Goal: Feedback & Contribution: Leave review/rating

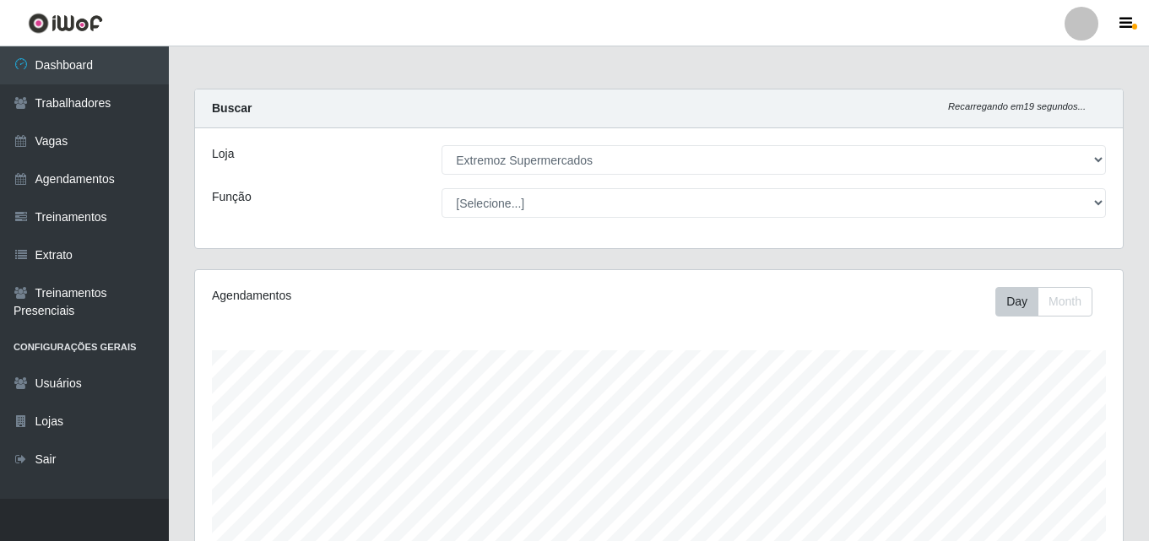
select select "519"
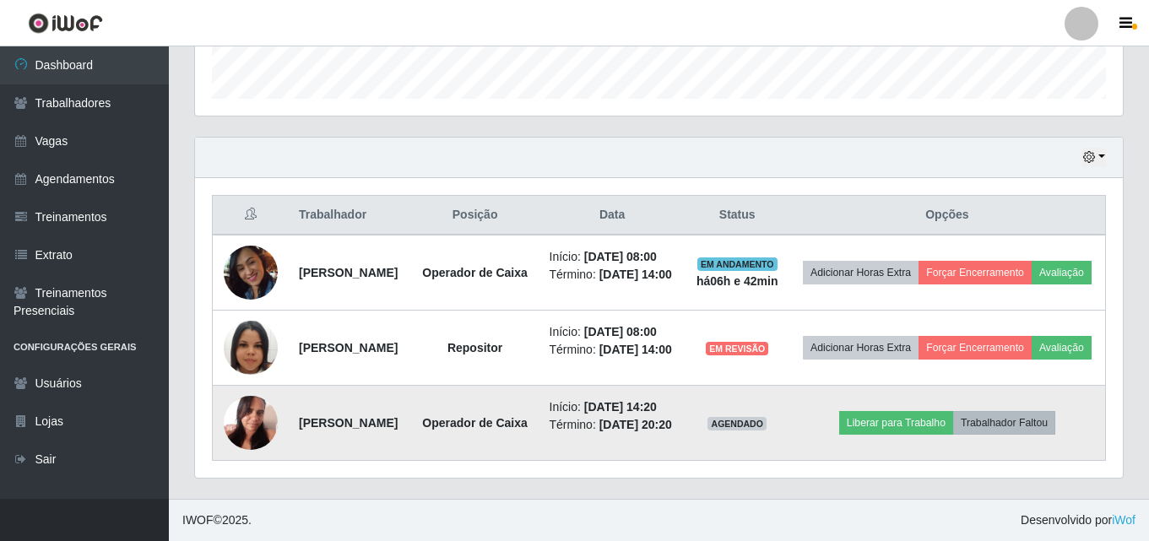
scroll to position [596, 0]
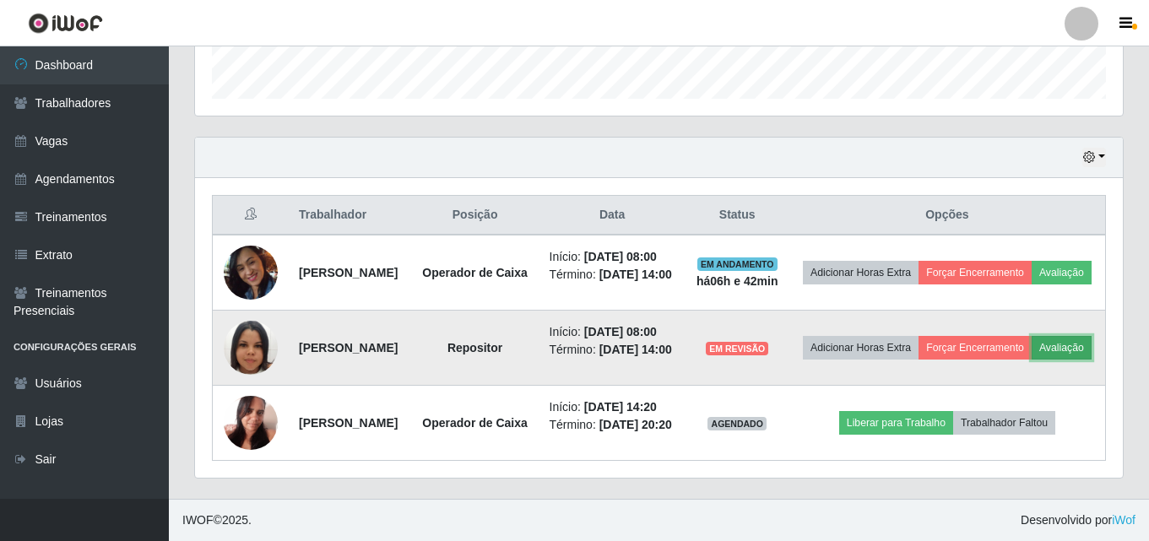
click at [1032, 336] on button "Avaliação" at bounding box center [1062, 348] width 60 height 24
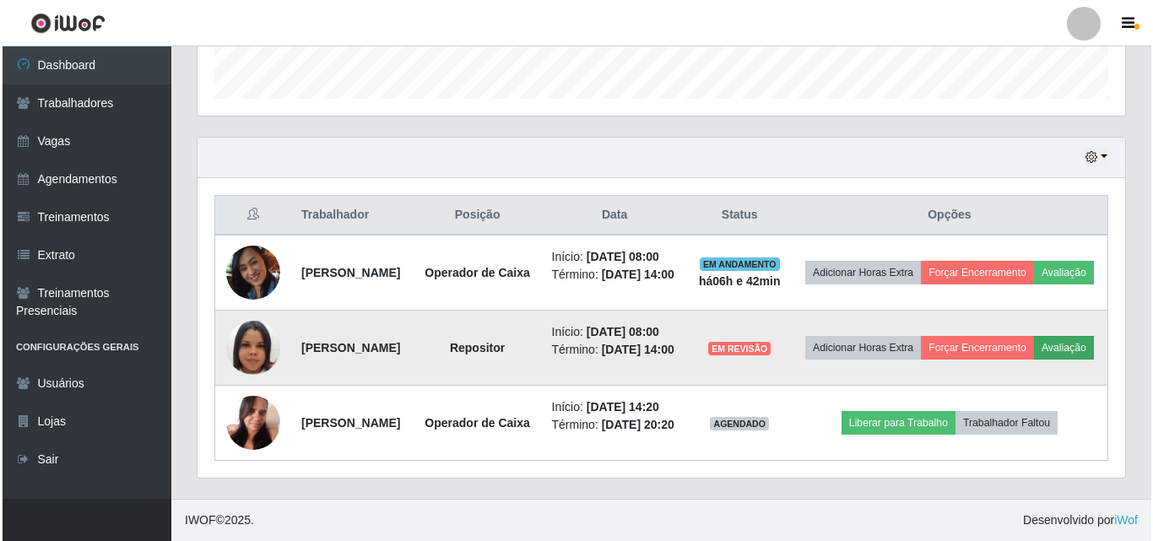
scroll to position [350, 919]
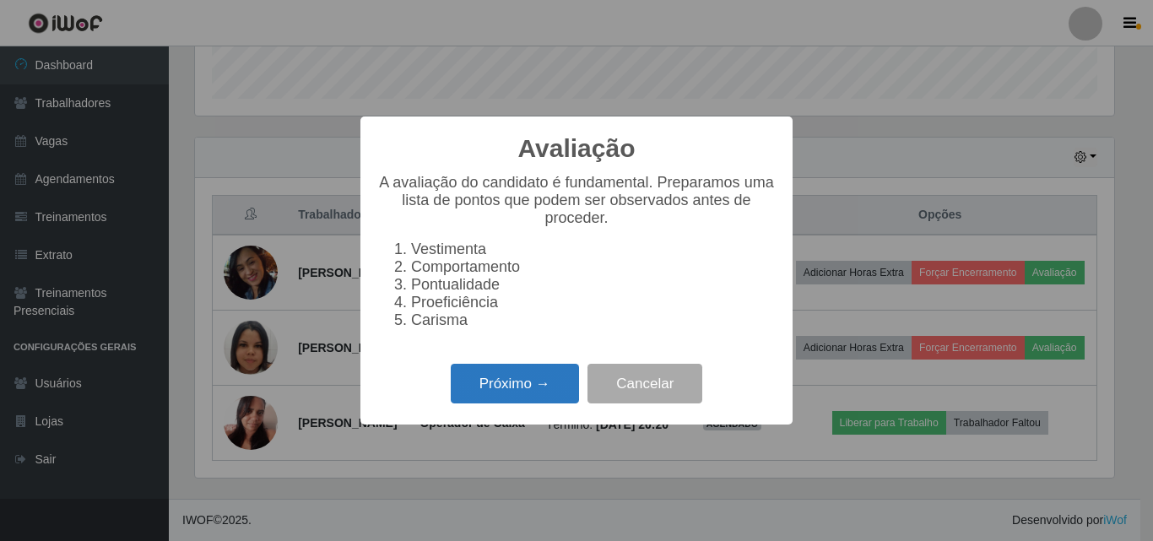
click at [508, 401] on button "Próximo →" at bounding box center [515, 384] width 128 height 40
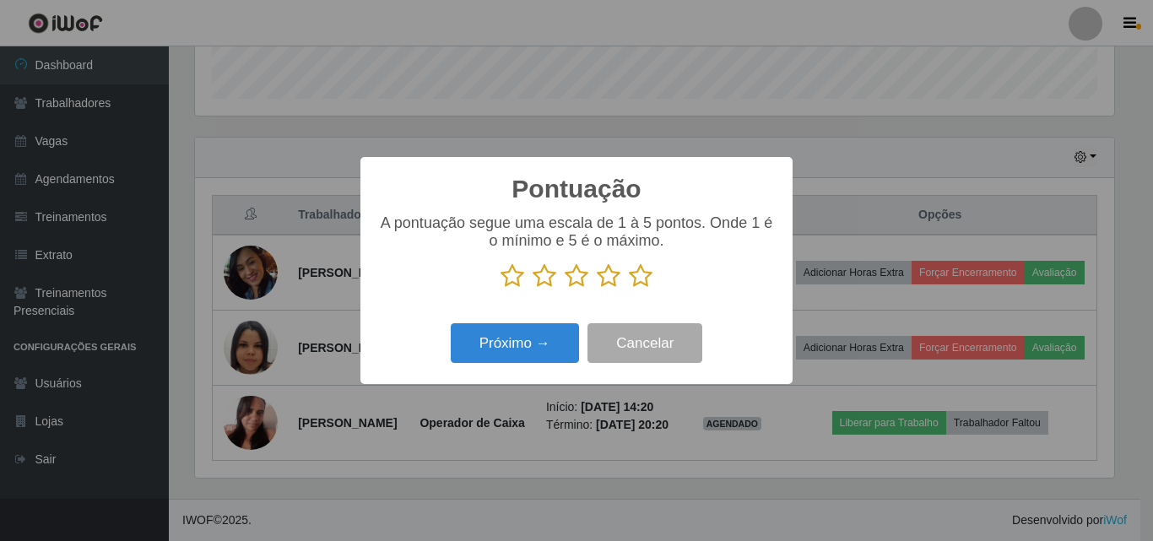
click at [575, 285] on icon at bounding box center [577, 275] width 24 height 25
click at [565, 289] on input "radio" at bounding box center [565, 289] width 0 height 0
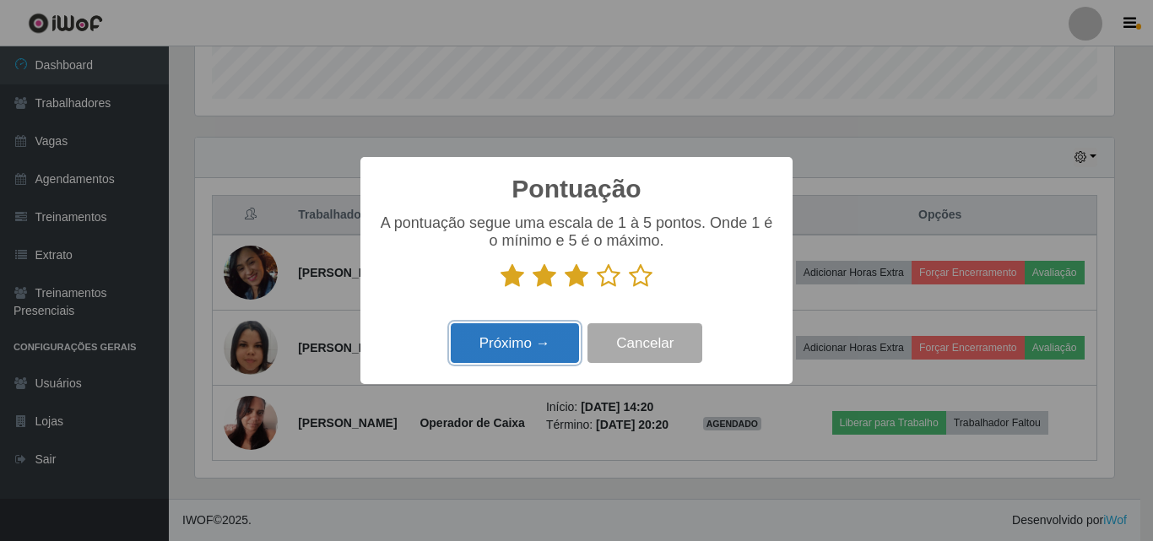
click at [540, 339] on button "Próximo →" at bounding box center [515, 343] width 128 height 40
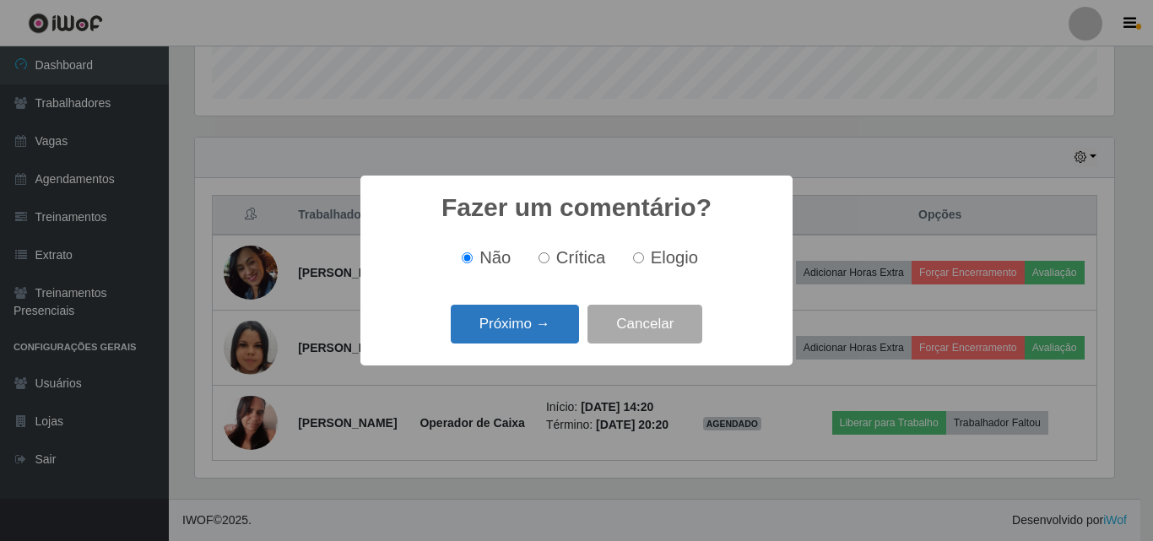
click at [527, 324] on button "Próximo →" at bounding box center [515, 325] width 128 height 40
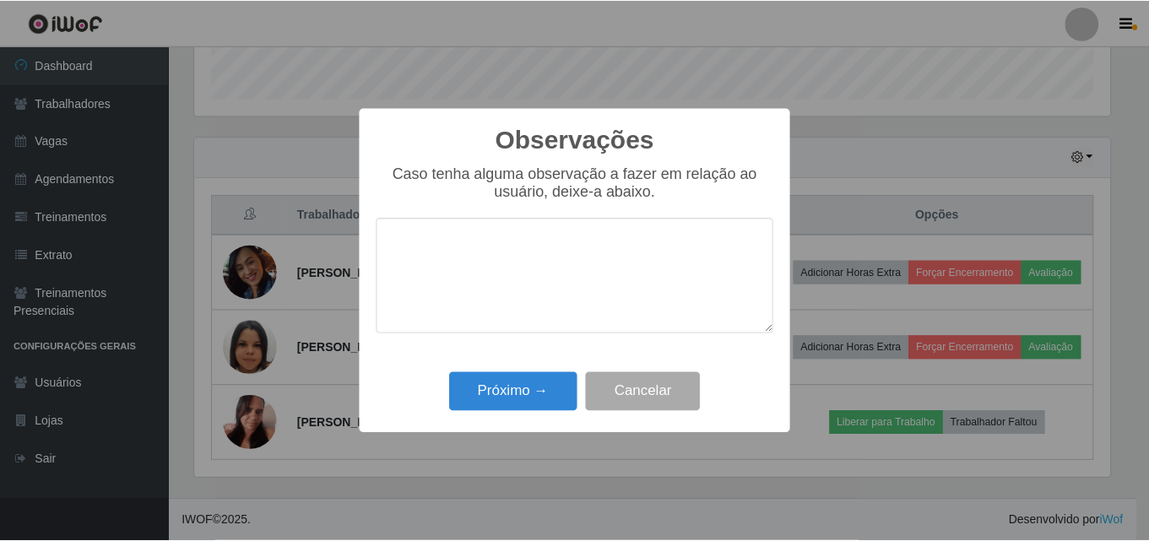
scroll to position [843942, 843373]
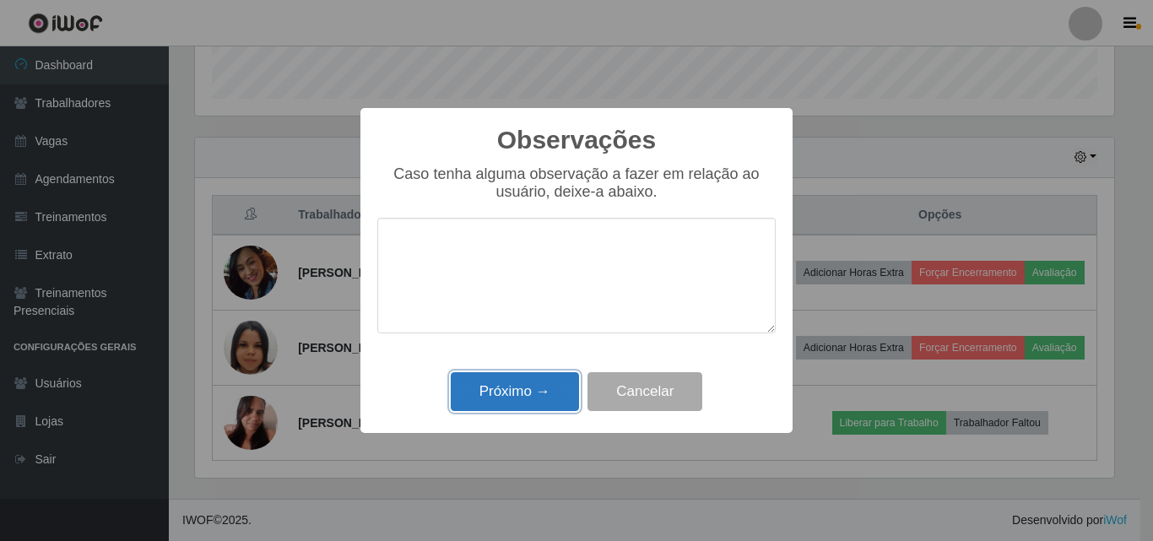
click at [494, 393] on button "Próximo →" at bounding box center [515, 392] width 128 height 40
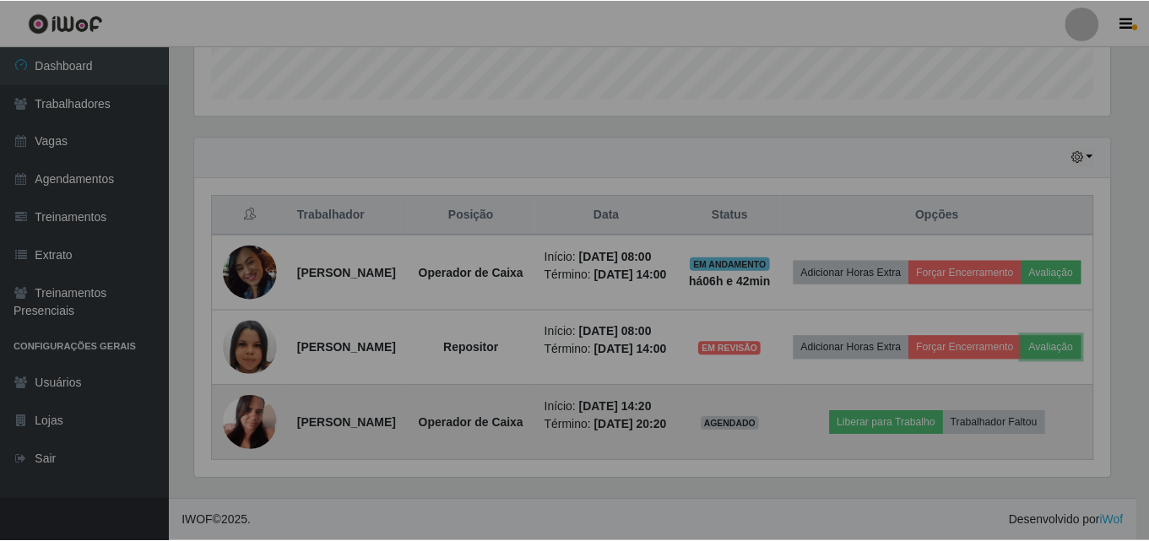
scroll to position [350, 928]
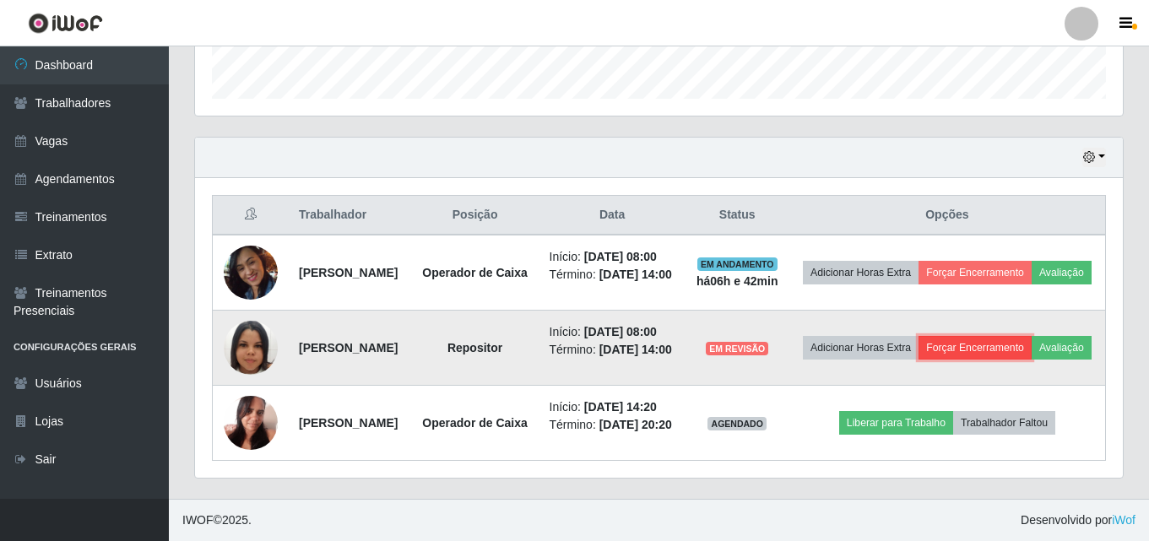
click at [1021, 343] on button "Forçar Encerramento" at bounding box center [975, 348] width 113 height 24
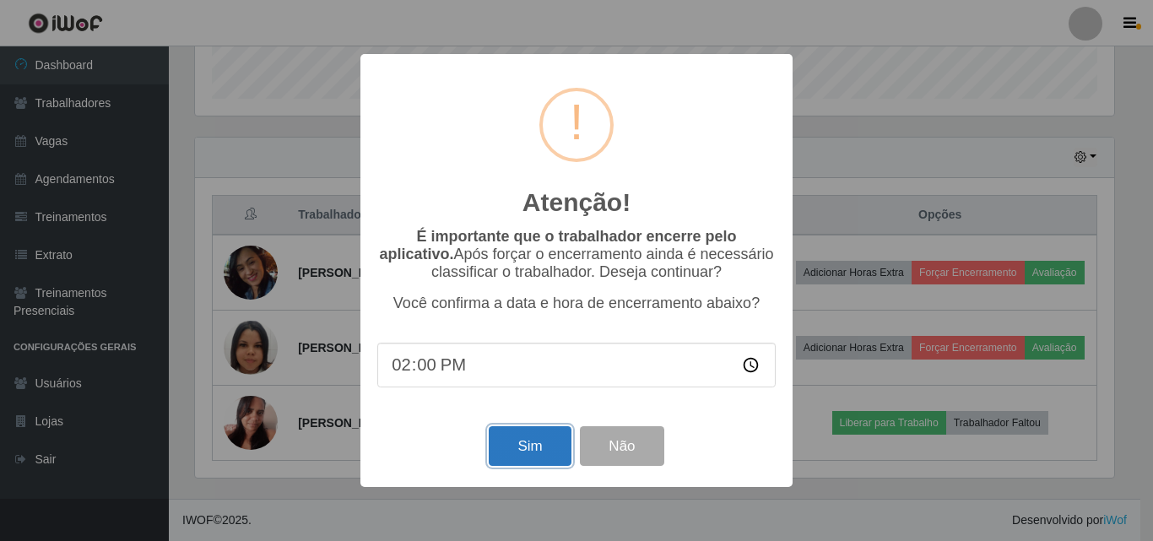
click at [518, 458] on button "Sim" at bounding box center [530, 446] width 82 height 40
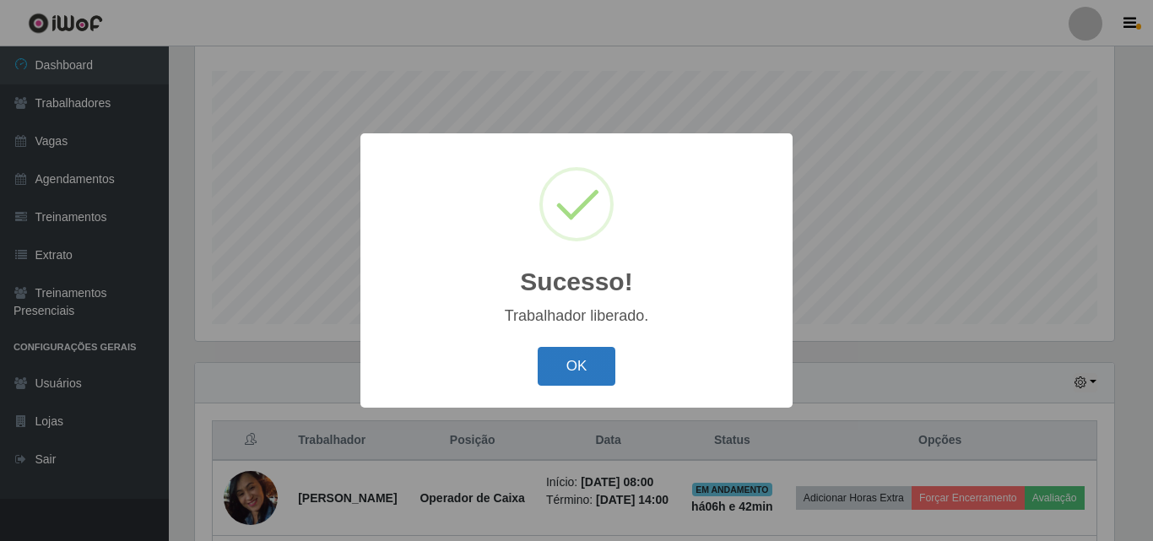
click at [547, 361] on button "OK" at bounding box center [577, 367] width 79 height 40
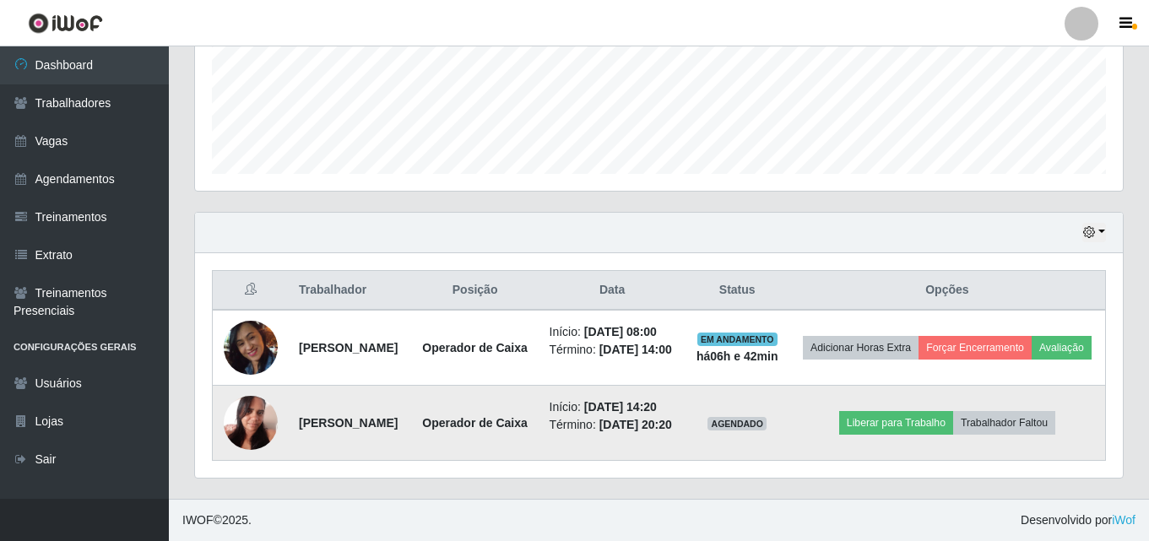
scroll to position [448, 0]
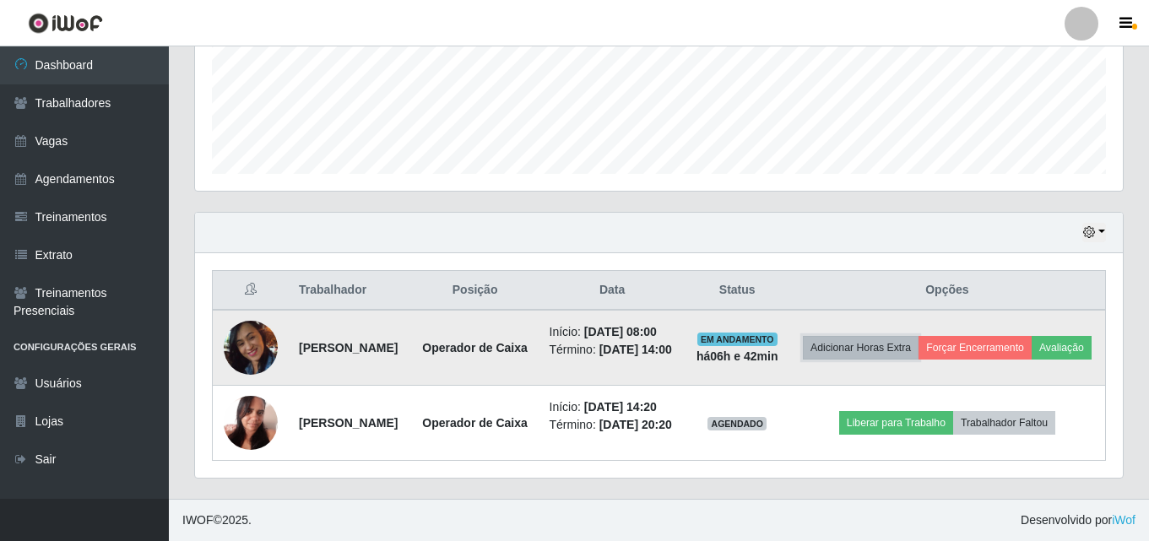
click at [888, 336] on button "Adicionar Horas Extra" at bounding box center [861, 348] width 116 height 24
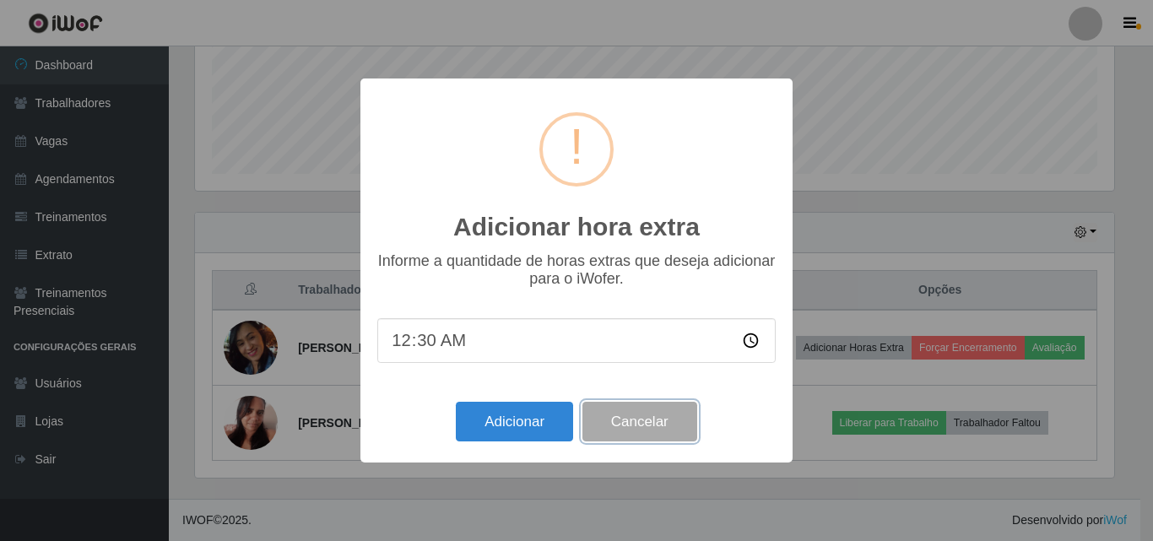
drag, startPoint x: 638, startPoint y: 428, endPoint x: 653, endPoint y: 428, distance: 14.4
click at [639, 428] on button "Cancelar" at bounding box center [640, 422] width 115 height 40
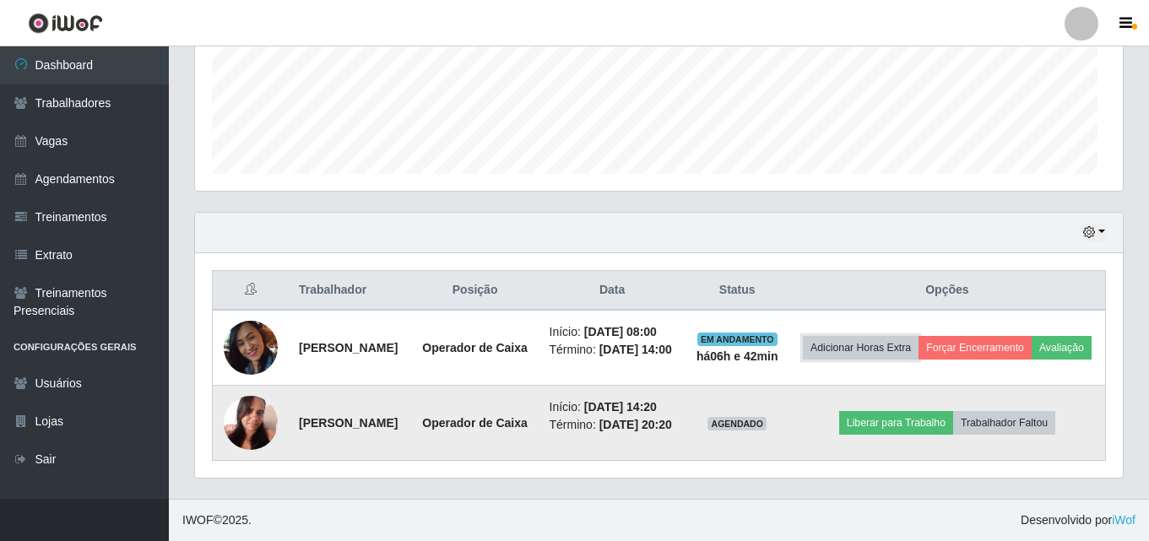
scroll to position [350, 928]
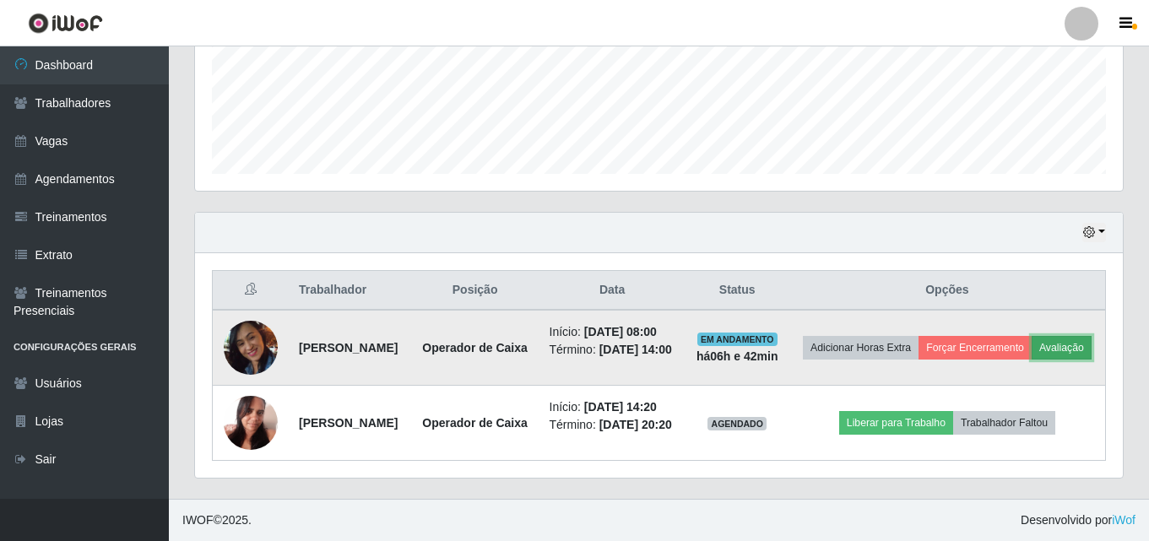
click at [1032, 343] on button "Avaliação" at bounding box center [1062, 348] width 60 height 24
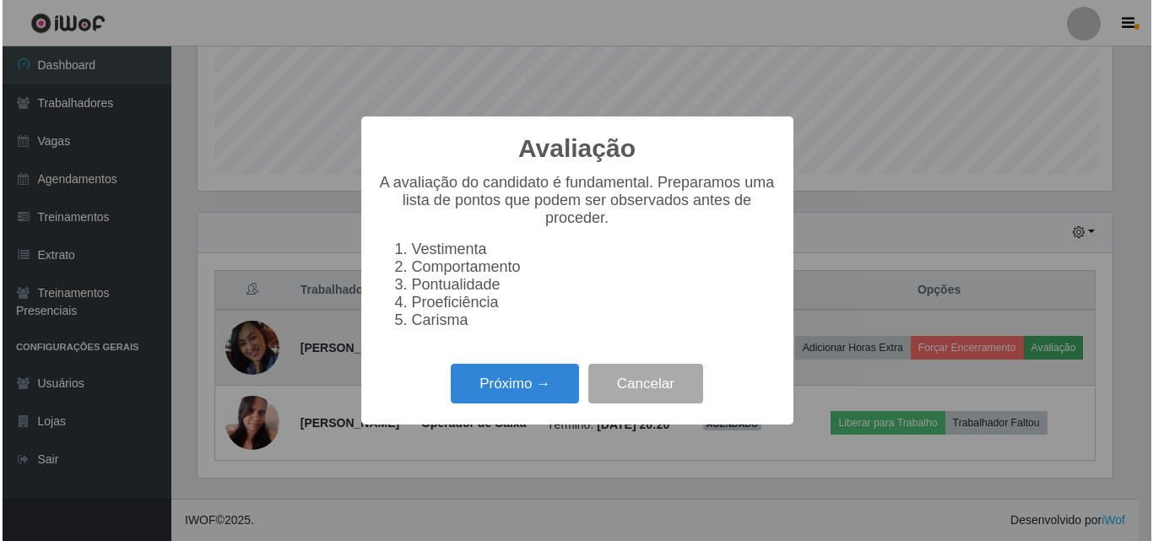
scroll to position [350, 919]
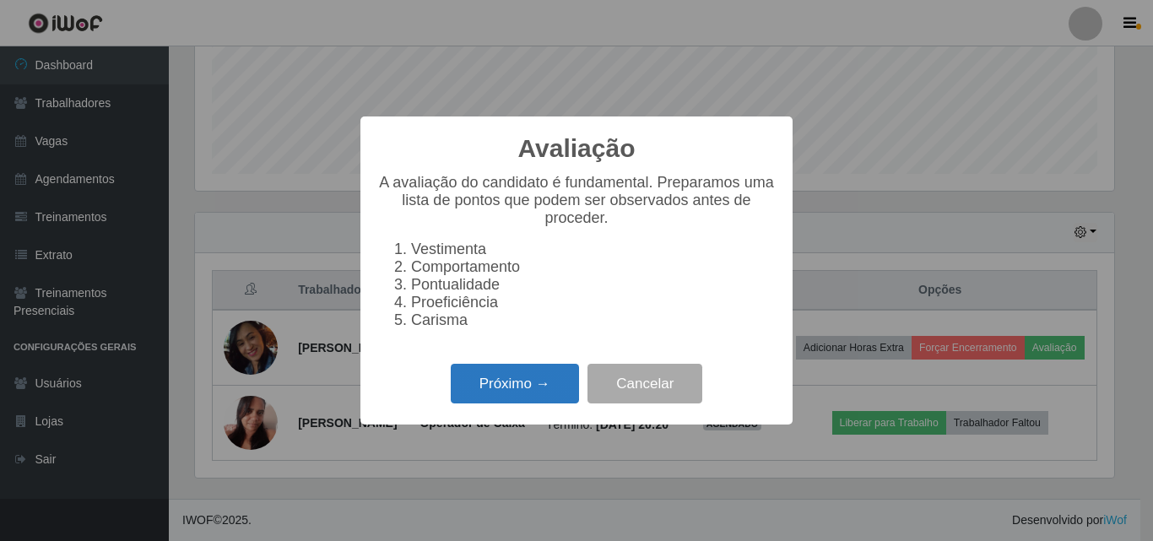
click at [497, 390] on button "Próximo →" at bounding box center [515, 384] width 128 height 40
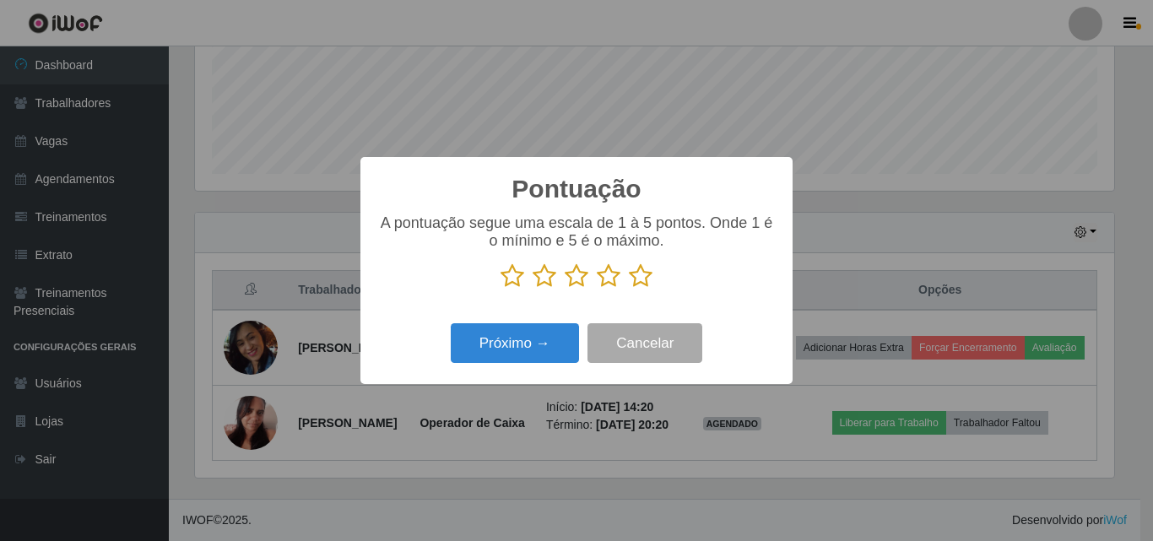
click at [573, 270] on icon at bounding box center [577, 275] width 24 height 25
click at [565, 289] on input "radio" at bounding box center [565, 289] width 0 height 0
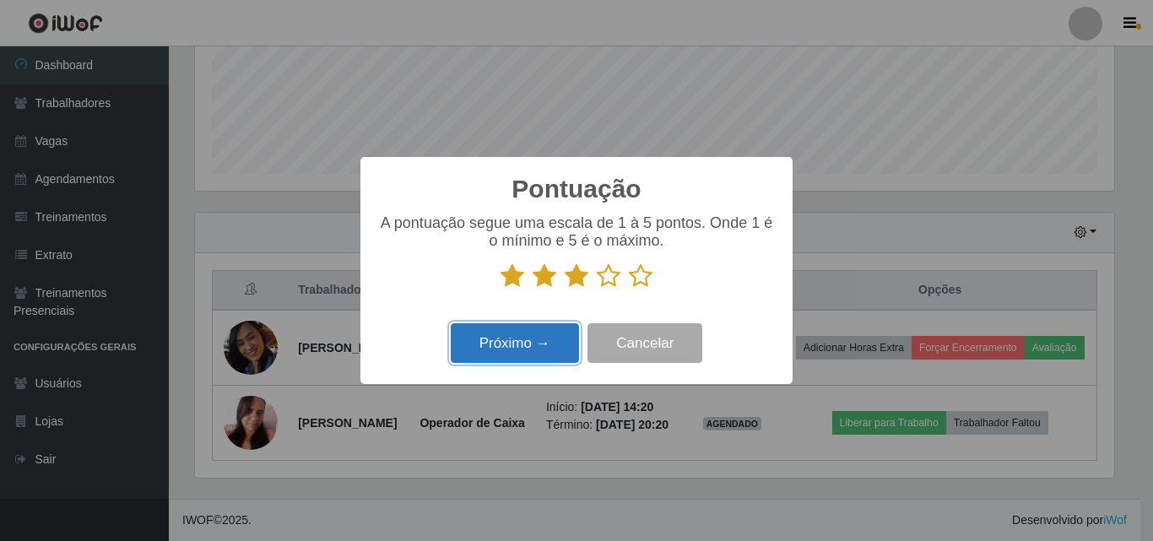
click at [523, 348] on button "Próximo →" at bounding box center [515, 343] width 128 height 40
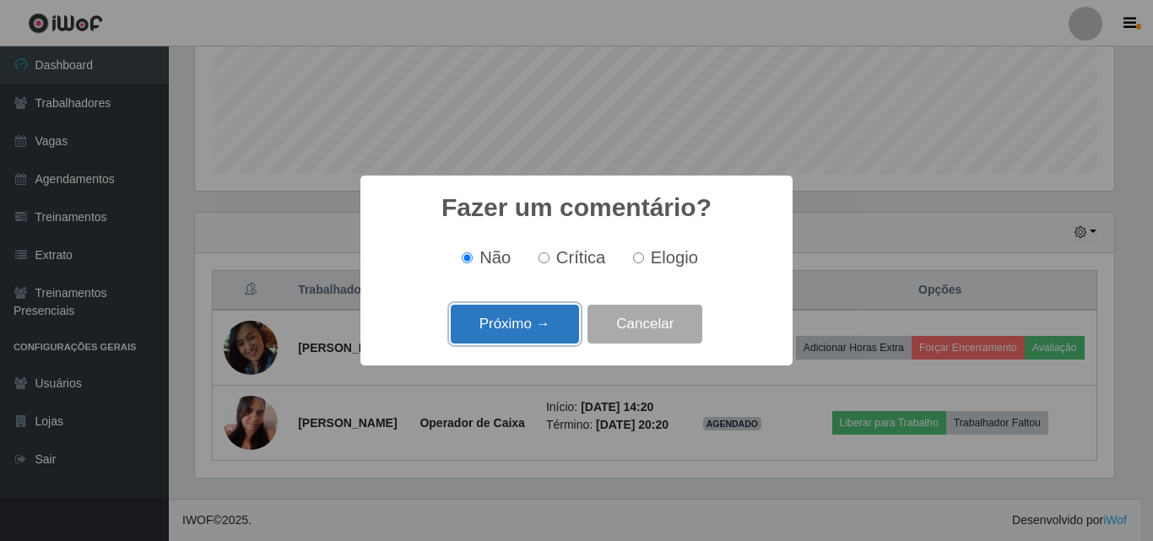
click at [475, 323] on button "Próximo →" at bounding box center [515, 325] width 128 height 40
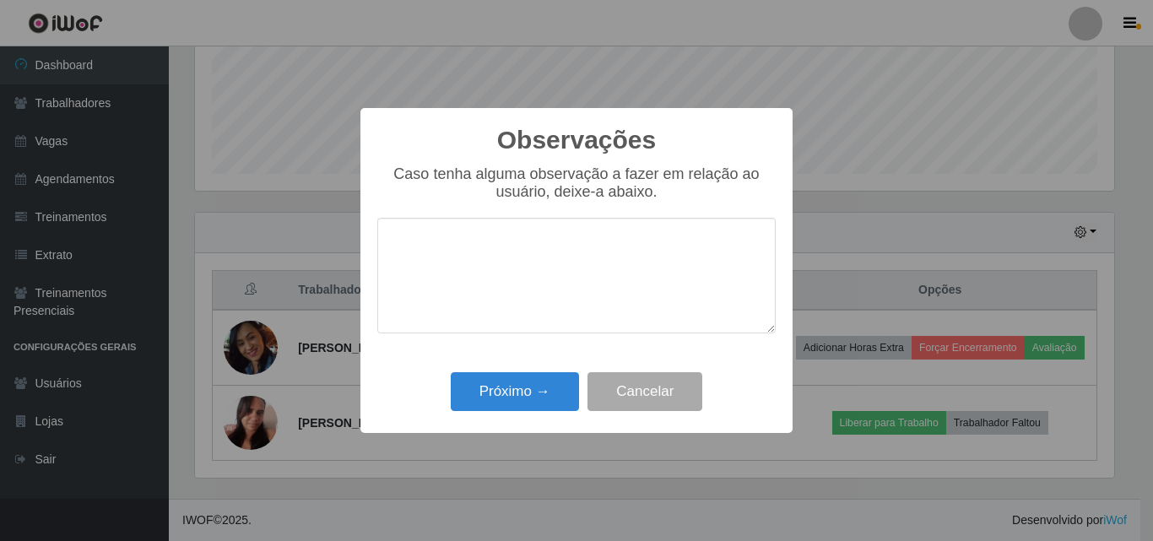
type textarea "B"
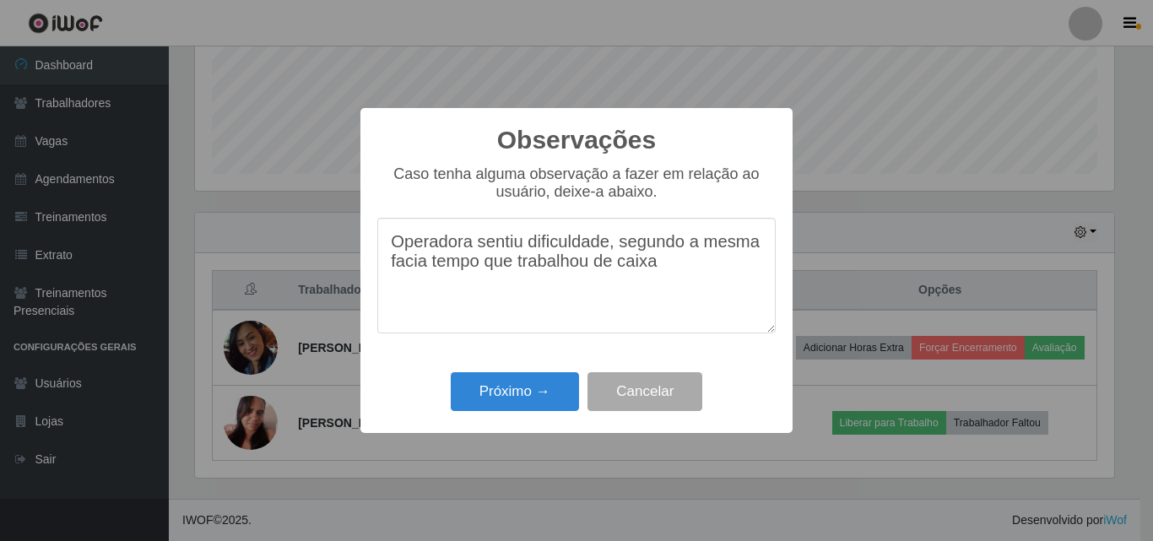
click at [410, 271] on textarea "Operadora sentiu dificuldade, segundo a mesma facia tempo que trabalhou de caixa" at bounding box center [576, 276] width 399 height 116
click at [668, 283] on textarea "Operadora sentiu dificuldade, segundo a mesma fazia tempo que trabalhou de caixa" at bounding box center [576, 276] width 399 height 116
click at [608, 254] on textarea "Operadora sentiu dificuldade, segundo a mesma fazia tempo que trabalhou de caixa" at bounding box center [576, 276] width 399 height 116
click at [741, 275] on textarea "Operadora sentiu dificuldade ao operar, segundo a mesma fazia tempo que trabalh…" at bounding box center [576, 276] width 399 height 116
type textarea "Operadora sentiu dificuldade ao operar, segundo a mesma fazia tempo que trabalh…"
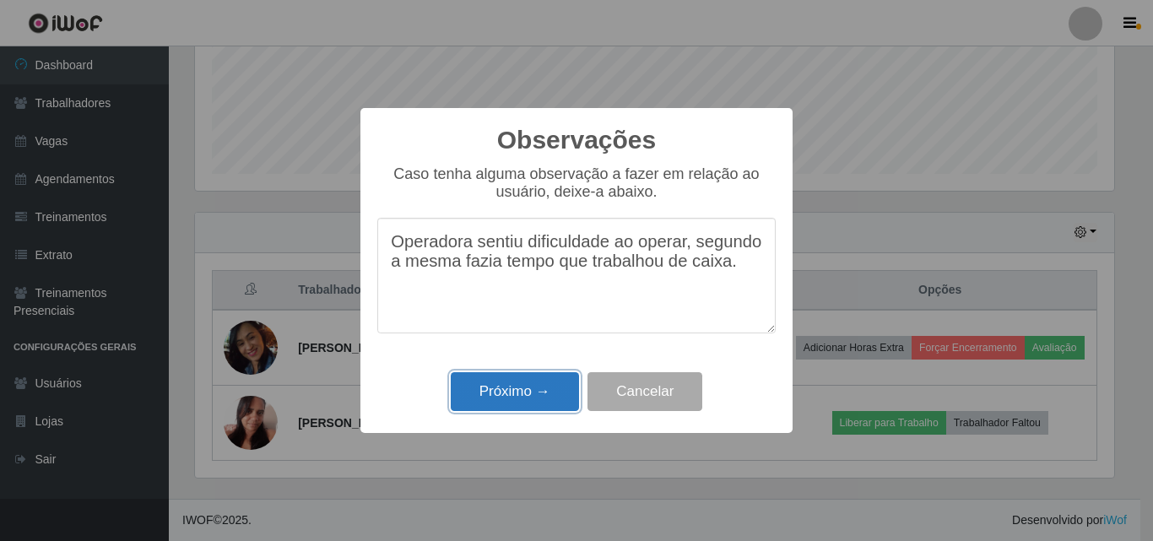
click at [491, 390] on button "Próximo →" at bounding box center [515, 392] width 128 height 40
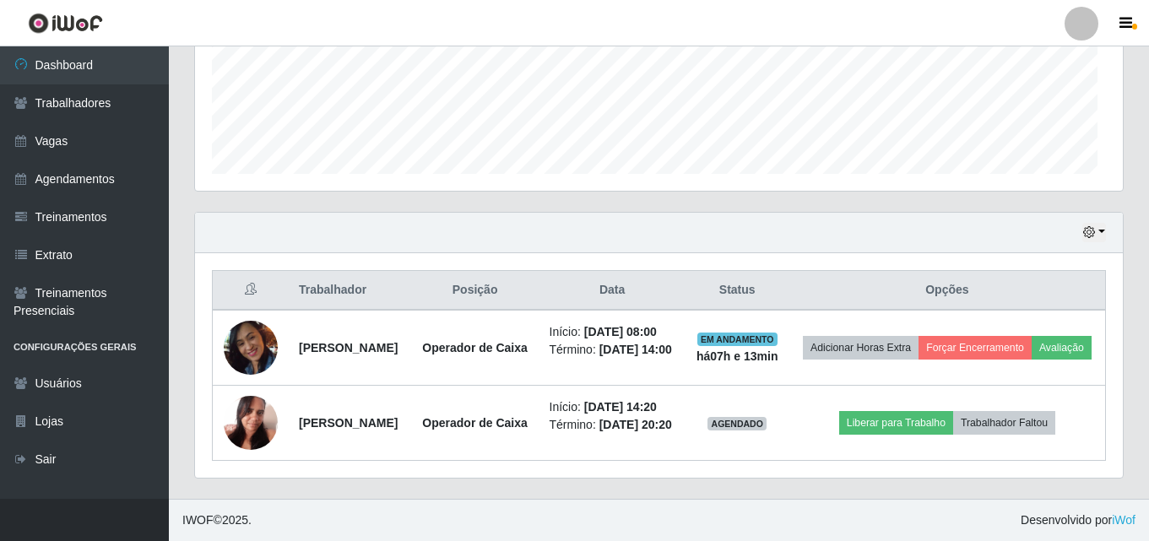
scroll to position [350, 928]
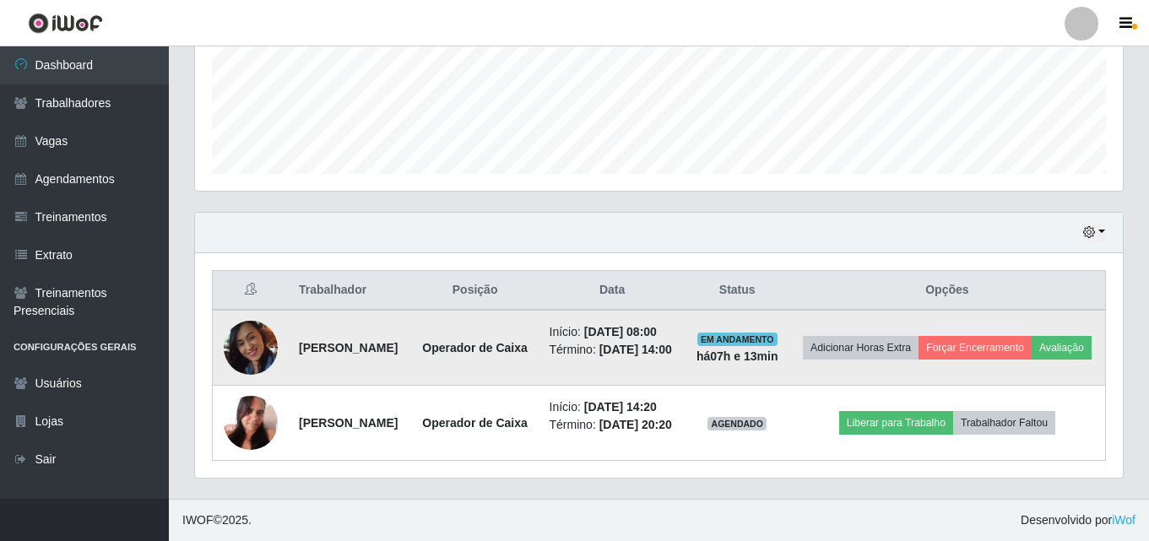
click at [261, 338] on img at bounding box center [251, 347] width 54 height 75
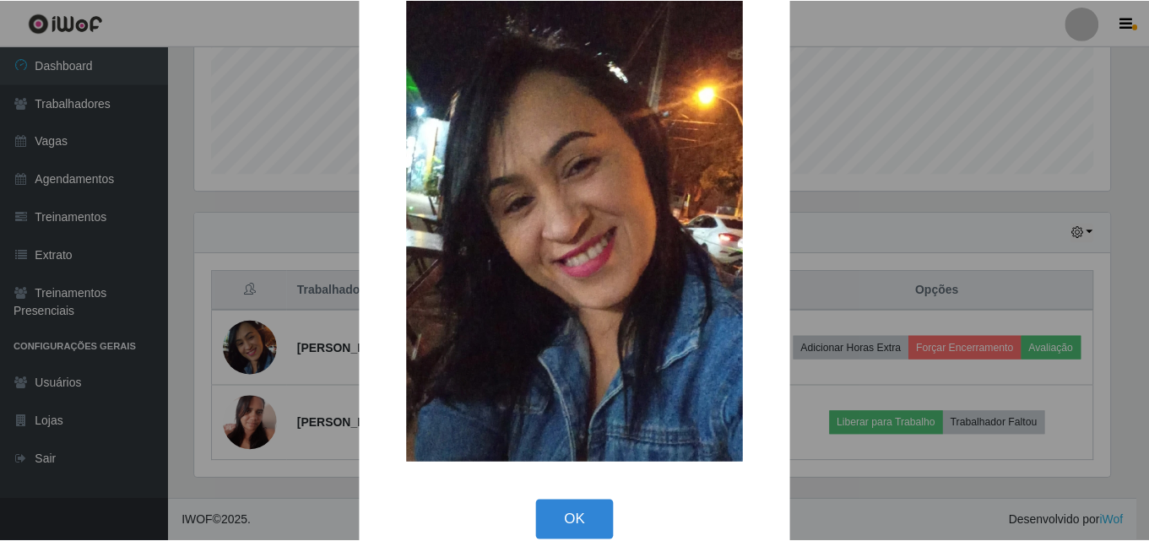
scroll to position [79, 0]
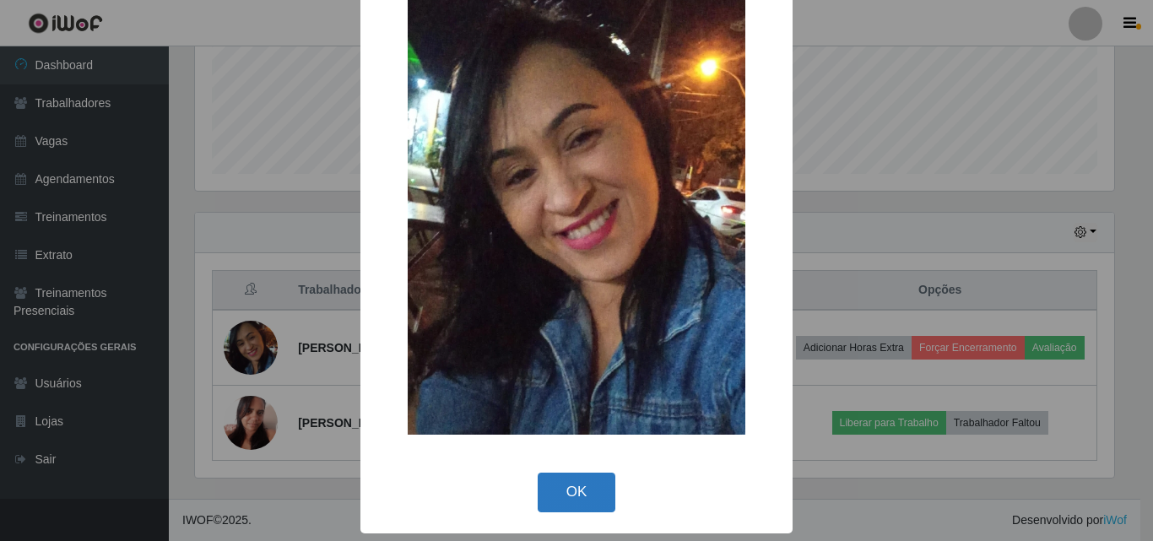
click at [558, 496] on button "OK" at bounding box center [577, 493] width 79 height 40
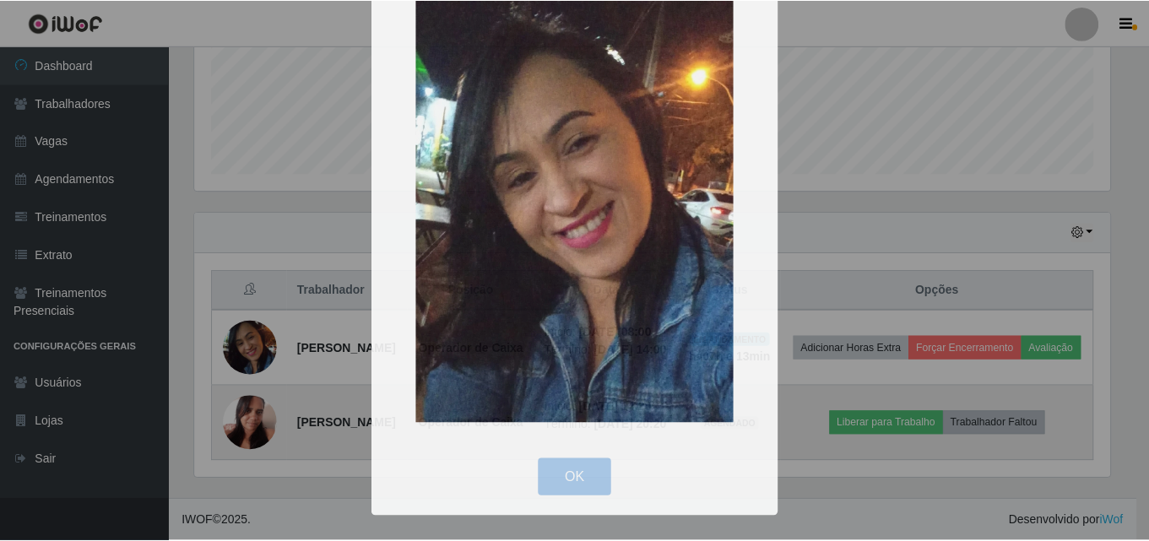
scroll to position [350, 928]
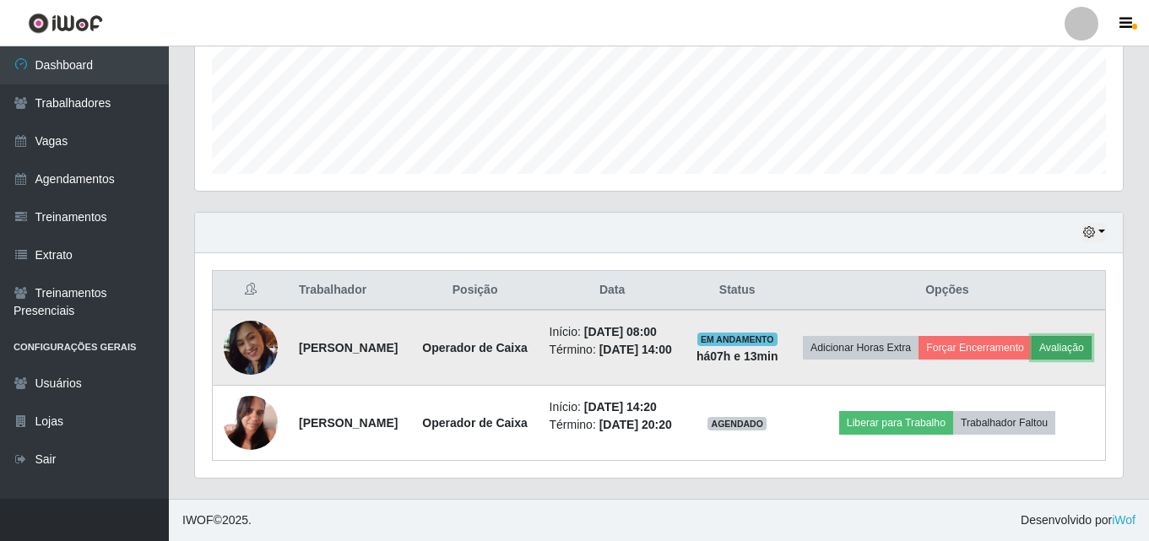
click at [1032, 352] on button "Avaliação" at bounding box center [1062, 348] width 60 height 24
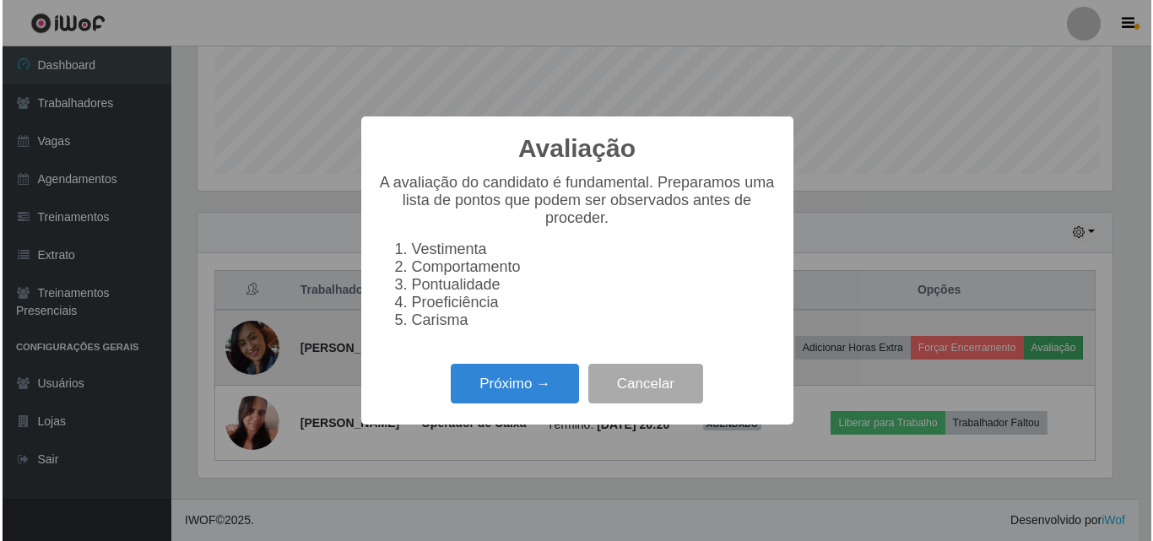
scroll to position [350, 919]
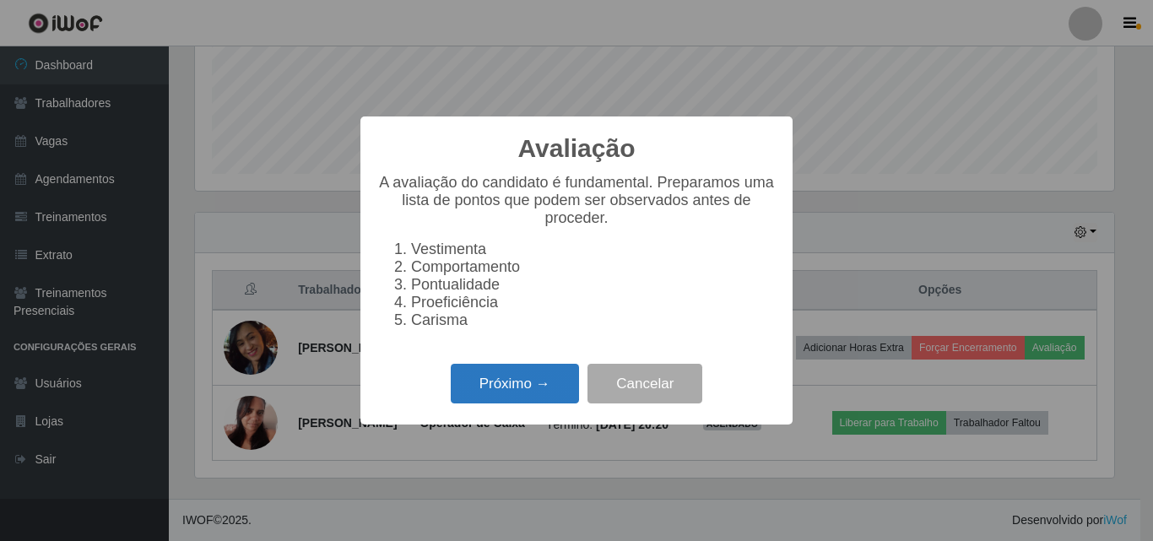
click at [494, 404] on button "Próximo →" at bounding box center [515, 384] width 128 height 40
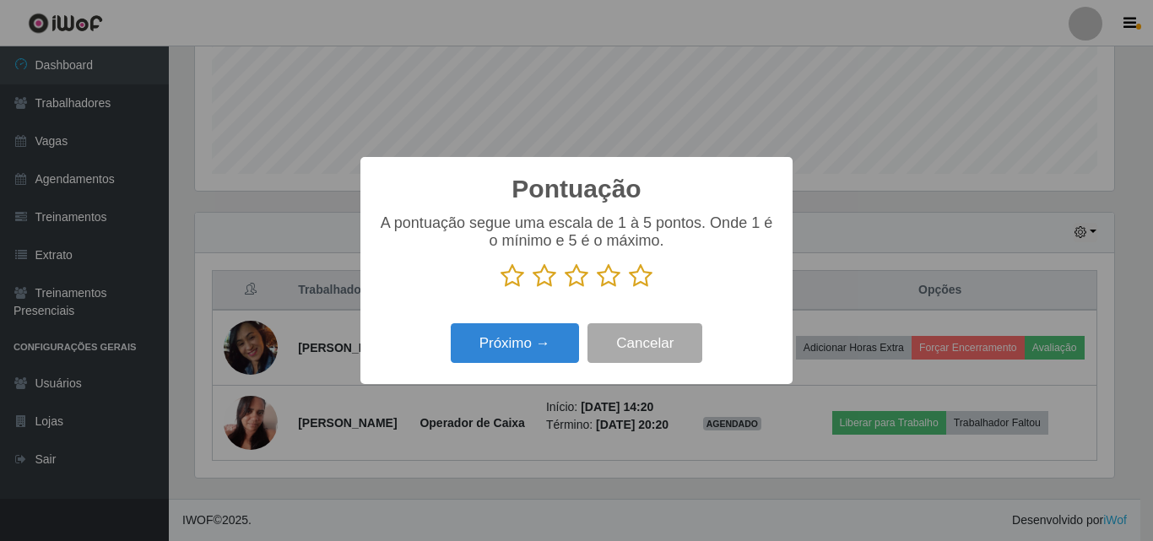
click at [568, 285] on icon at bounding box center [577, 275] width 24 height 25
click at [565, 289] on input "radio" at bounding box center [565, 289] width 0 height 0
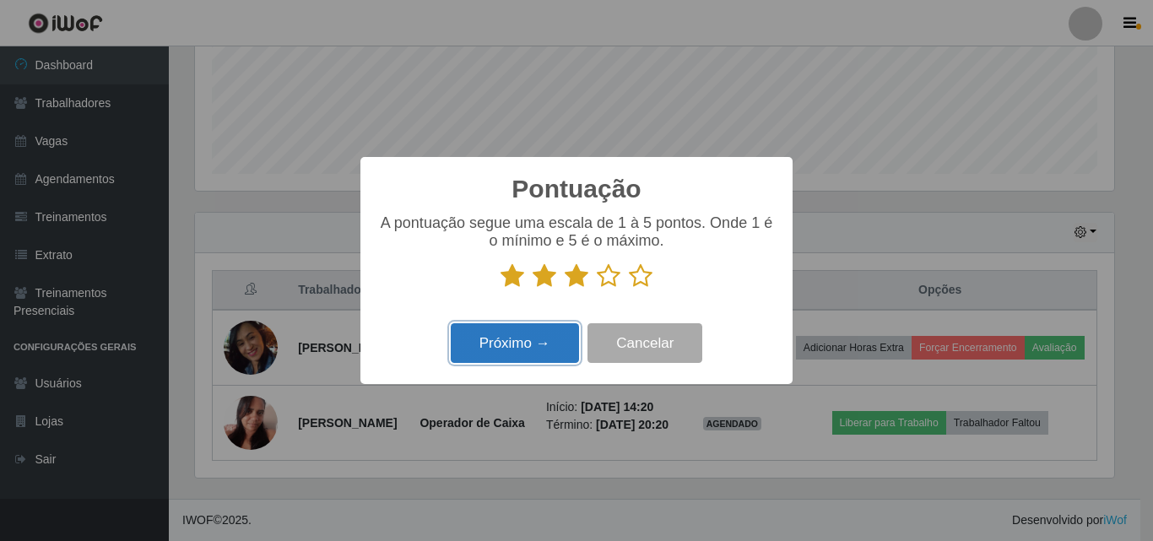
click at [533, 348] on button "Próximo →" at bounding box center [515, 343] width 128 height 40
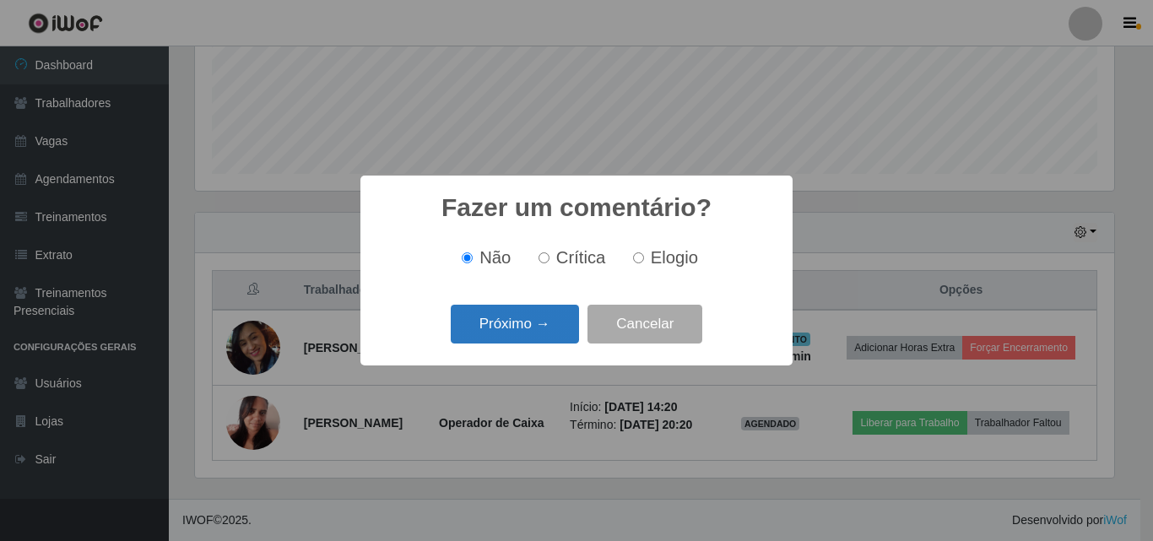
click at [506, 324] on button "Próximo →" at bounding box center [515, 325] width 128 height 40
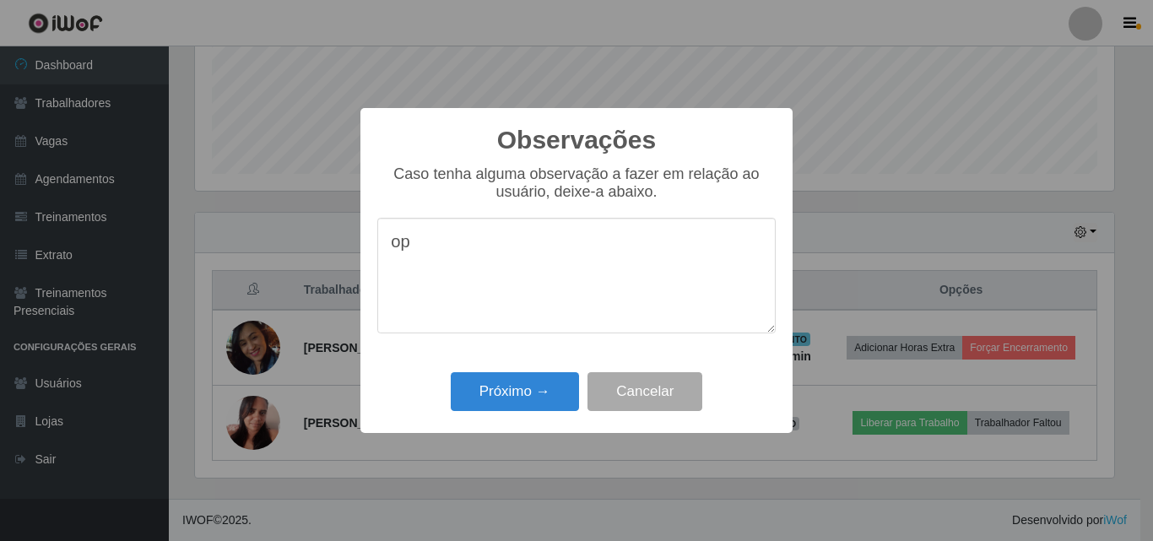
type textarea "o"
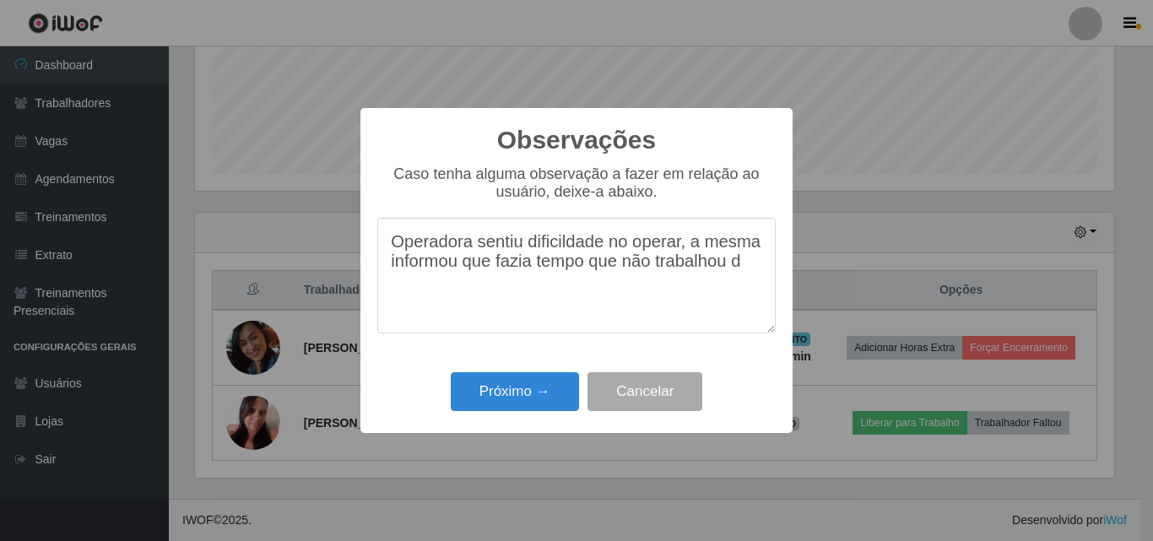
click at [655, 273] on textarea "Operadora sentiu dificildade no operar, a mesma informou que fazia tempo que nã…" at bounding box center [576, 276] width 399 height 116
click at [715, 275] on textarea "Operadora sentiu dificildade no operar, a mesma informou que fazia tempo que tr…" at bounding box center [576, 276] width 399 height 116
click at [464, 305] on textarea "Operadora sentiu dificuldade no operar, a mesma informou que fazia tempo que tr…" at bounding box center [576, 276] width 399 height 116
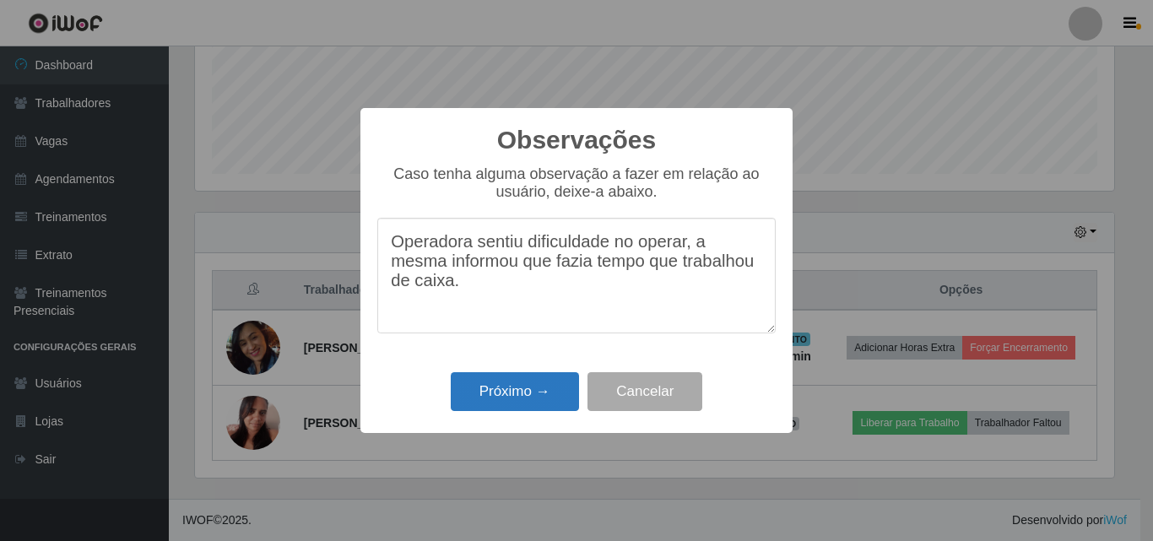
type textarea "Operadora sentiu dificuldade no operar, a mesma informou que fazia tempo que tr…"
click at [485, 383] on button "Próximo →" at bounding box center [515, 392] width 128 height 40
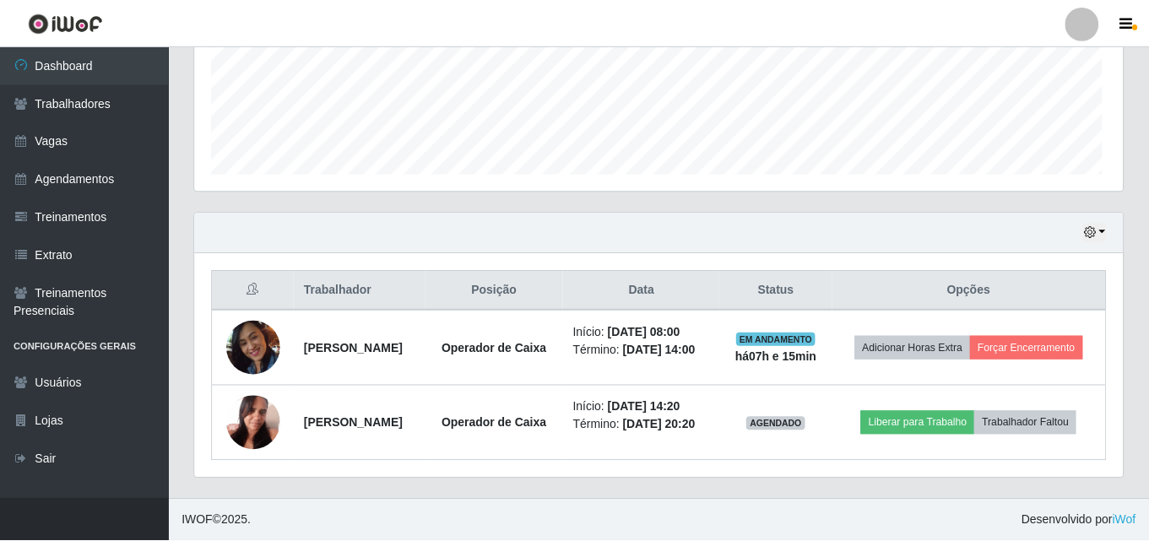
scroll to position [350, 928]
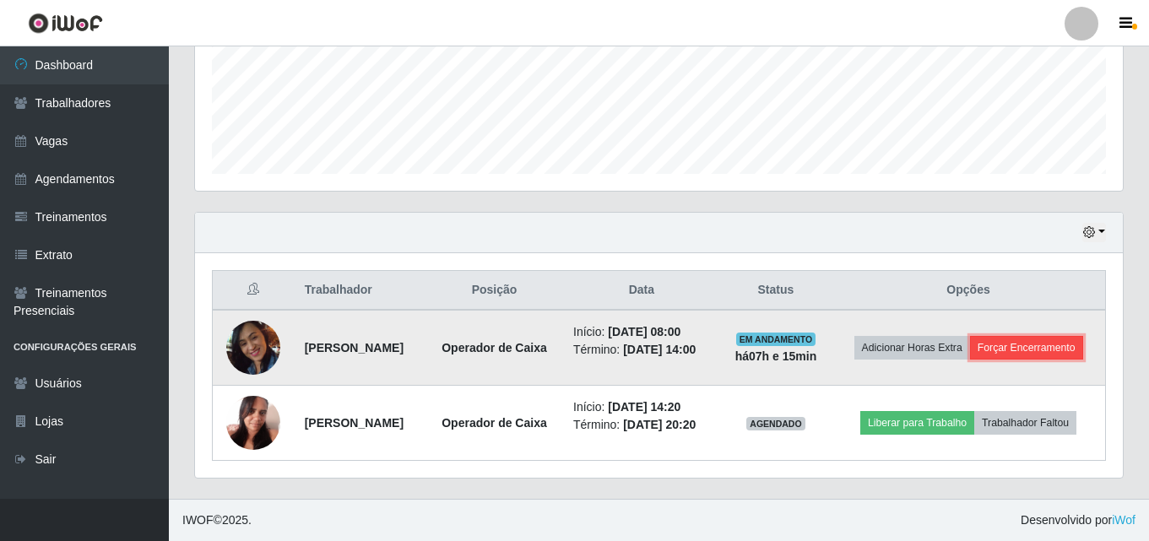
click at [970, 349] on button "Forçar Encerramento" at bounding box center [1026, 348] width 113 height 24
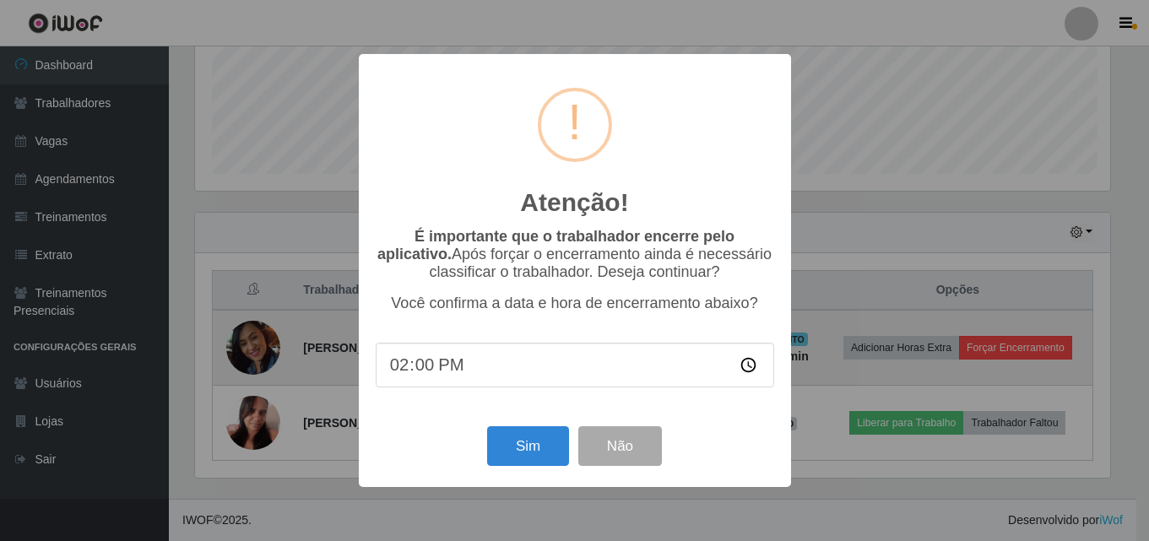
scroll to position [350, 919]
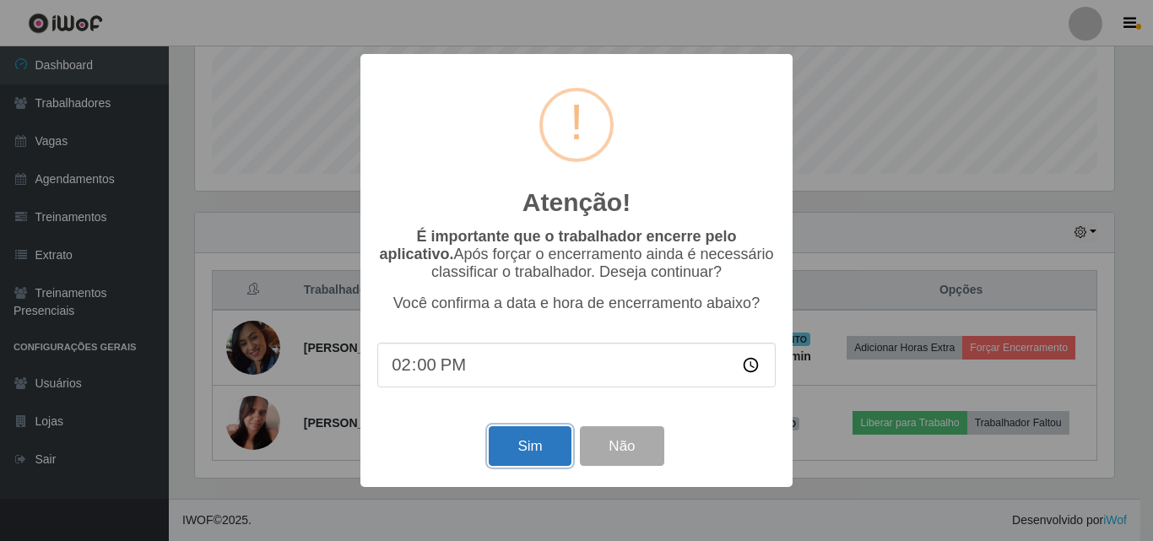
click at [509, 462] on button "Sim" at bounding box center [530, 446] width 82 height 40
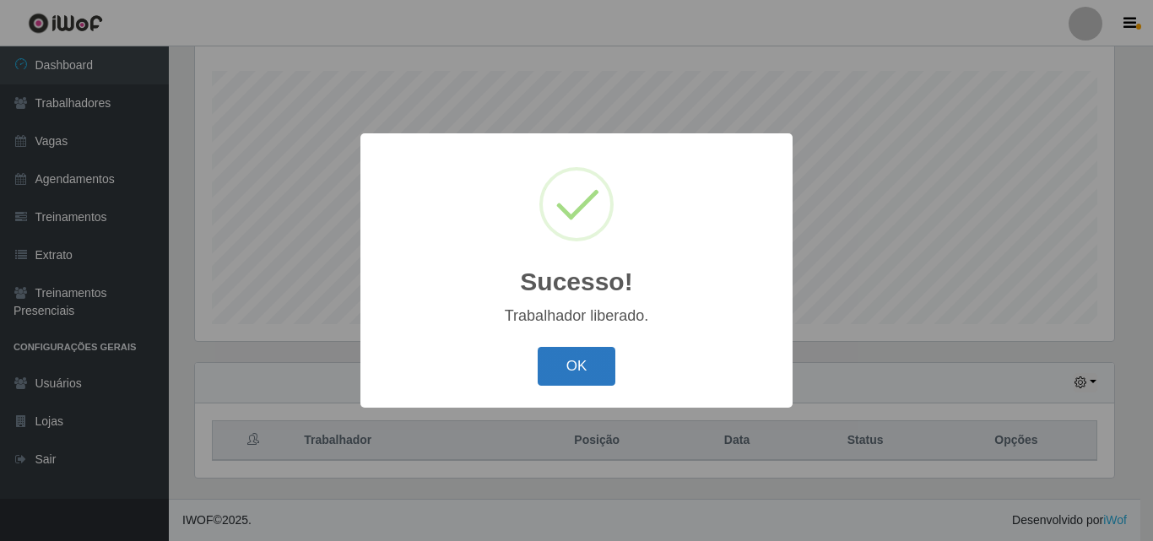
click at [549, 367] on button "OK" at bounding box center [577, 367] width 79 height 40
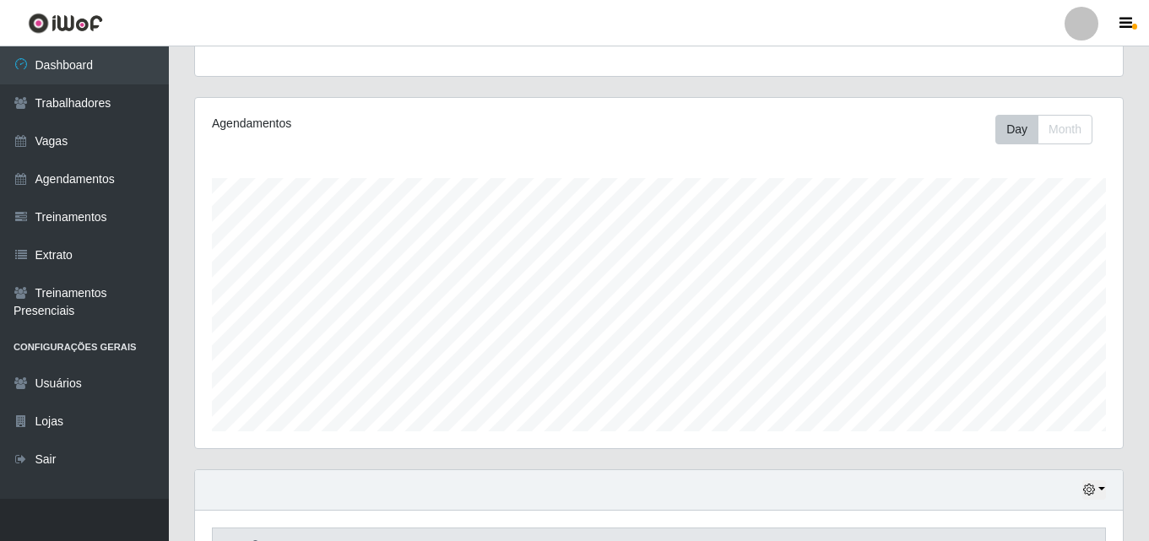
scroll to position [0, 0]
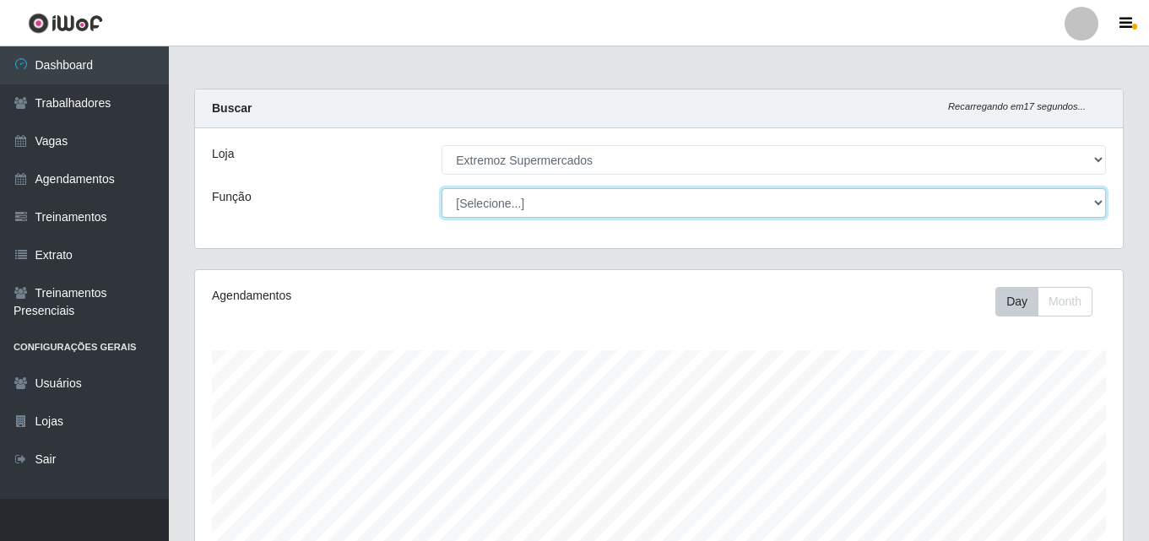
click at [520, 194] on select "[Selecione...] Embalador Embalador + Embalador ++ Operador de Caixa Operador de…" at bounding box center [774, 203] width 664 height 30
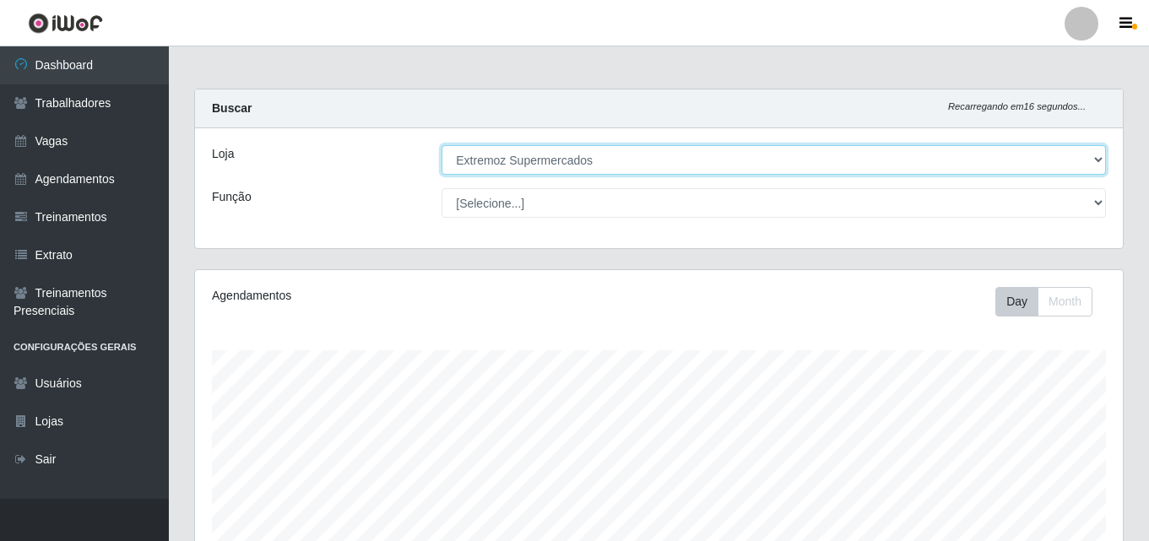
click at [517, 154] on select "[Selecione...] Extremoz Supermercados" at bounding box center [774, 160] width 664 height 30
click at [516, 172] on select "[Selecione...] Extremoz Supermercados" at bounding box center [774, 160] width 664 height 30
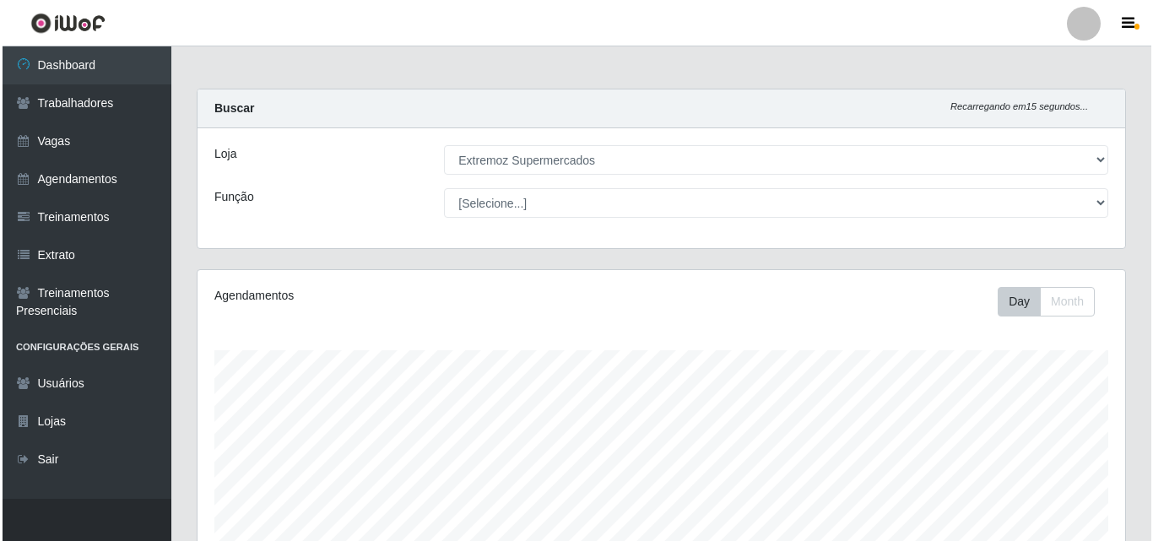
scroll to position [355, 0]
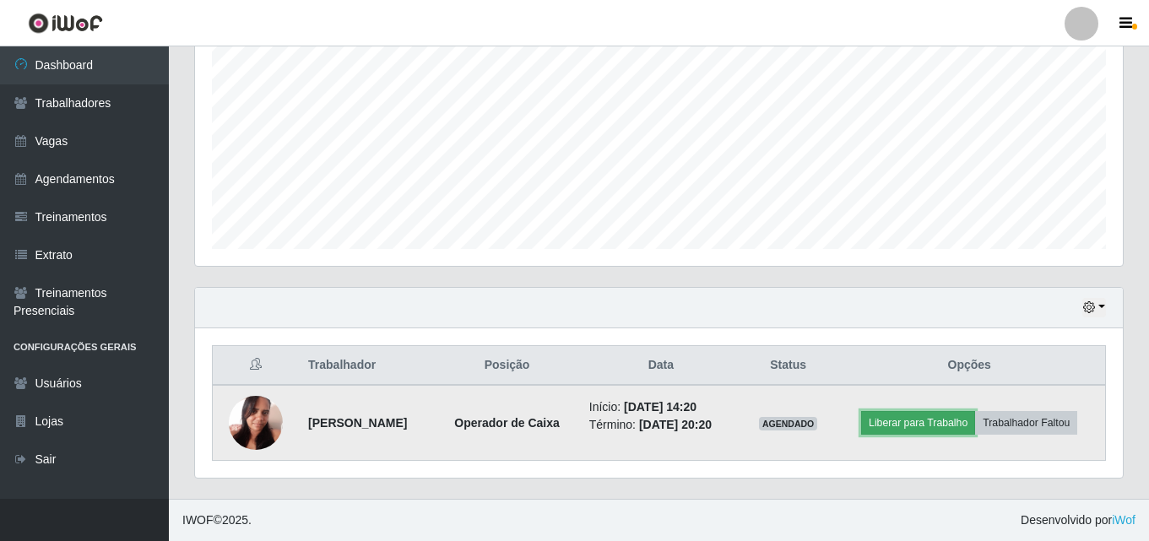
click at [912, 428] on button "Liberar para Trabalho" at bounding box center [918, 423] width 114 height 24
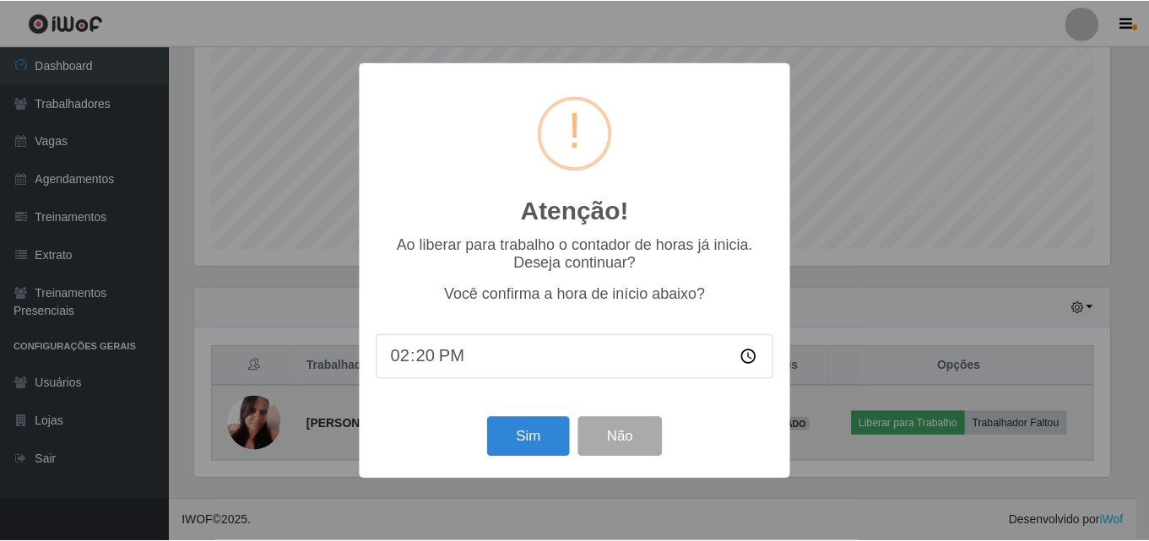
scroll to position [350, 919]
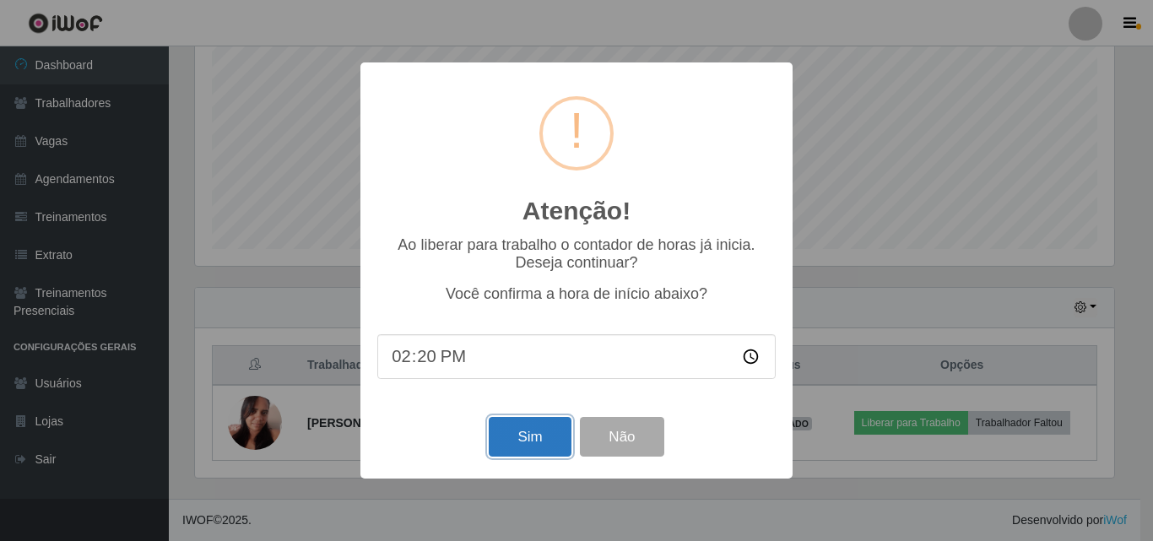
click at [518, 443] on button "Sim" at bounding box center [530, 437] width 82 height 40
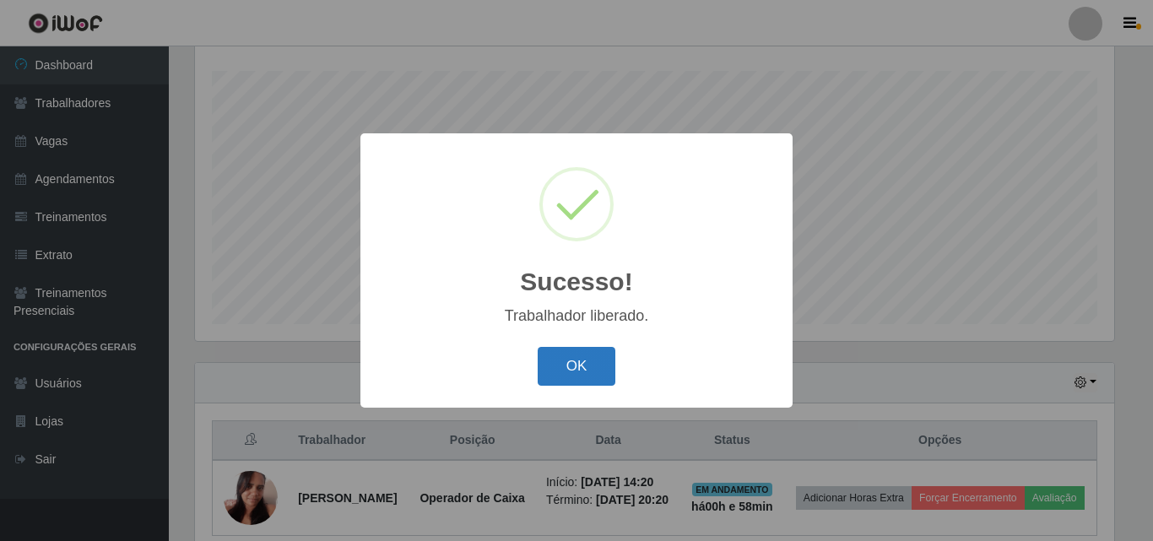
click at [596, 361] on button "OK" at bounding box center [577, 367] width 79 height 40
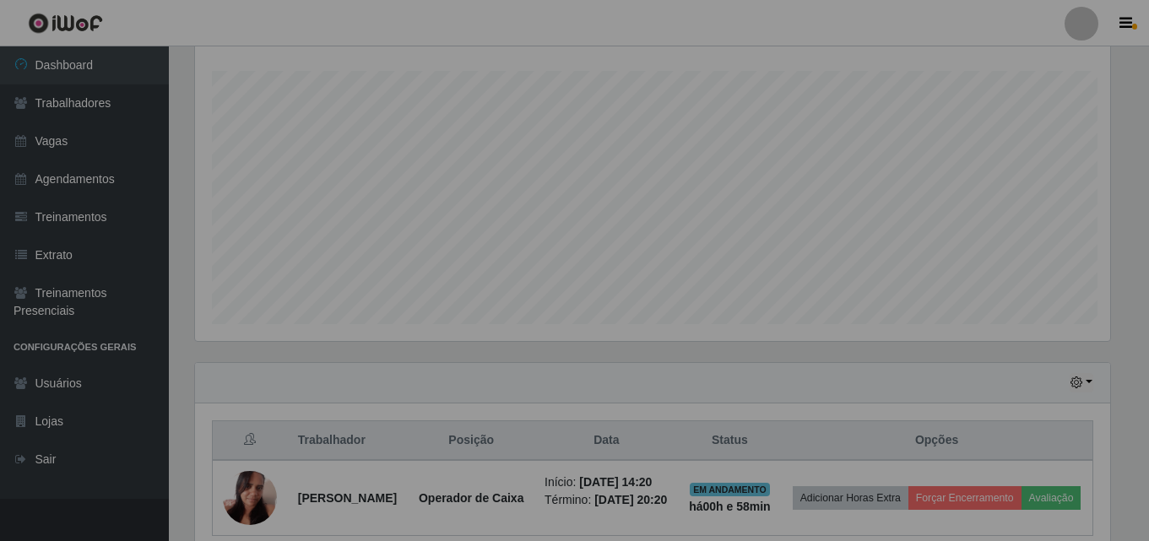
scroll to position [350, 928]
